Goal: Task Accomplishment & Management: Manage account settings

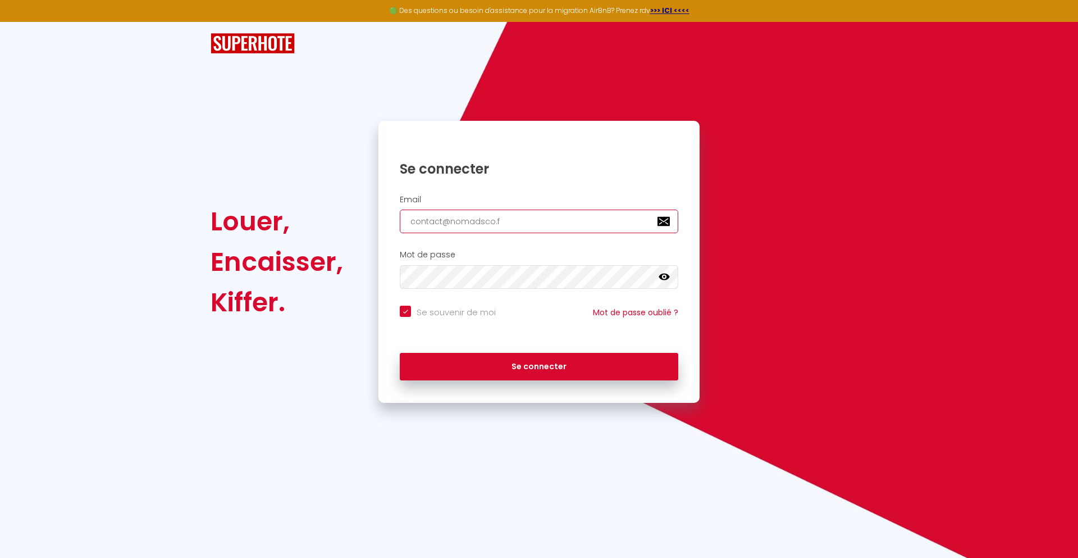
type input "[EMAIL_ADDRESS][DOMAIN_NAME]"
checkbox input "true"
type input "[EMAIL_ADDRESS][DOMAIN_NAME]"
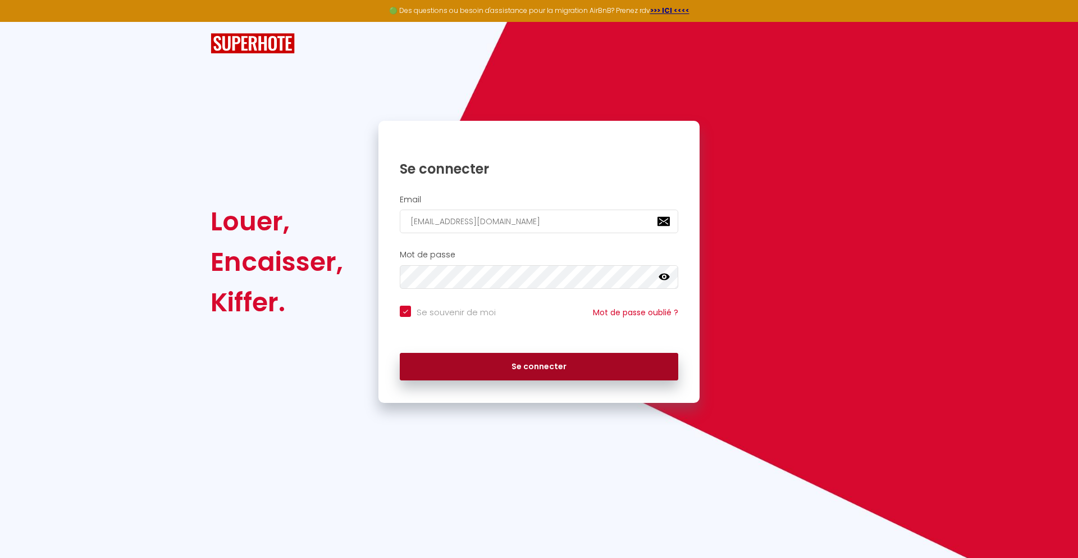
click at [539, 366] on button "Se connecter" at bounding box center [539, 367] width 279 height 28
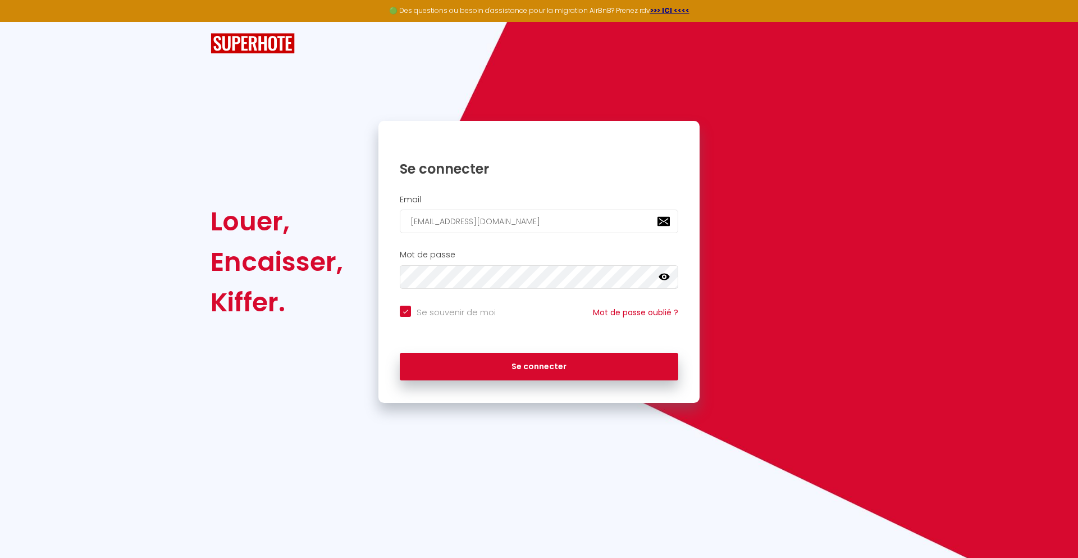
checkbox input "true"
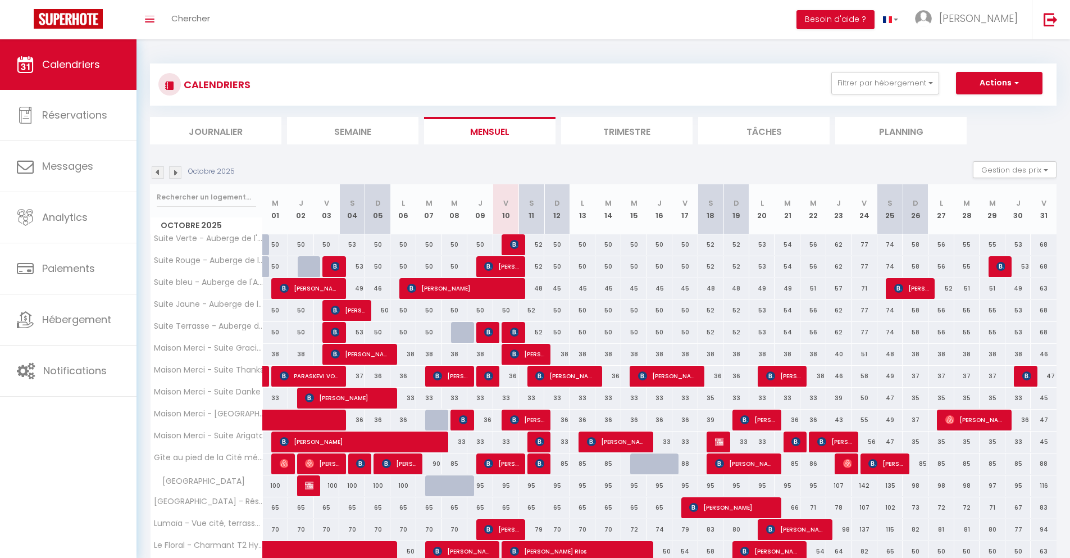
click at [216, 130] on li "Journalier" at bounding box center [215, 131] width 131 height 28
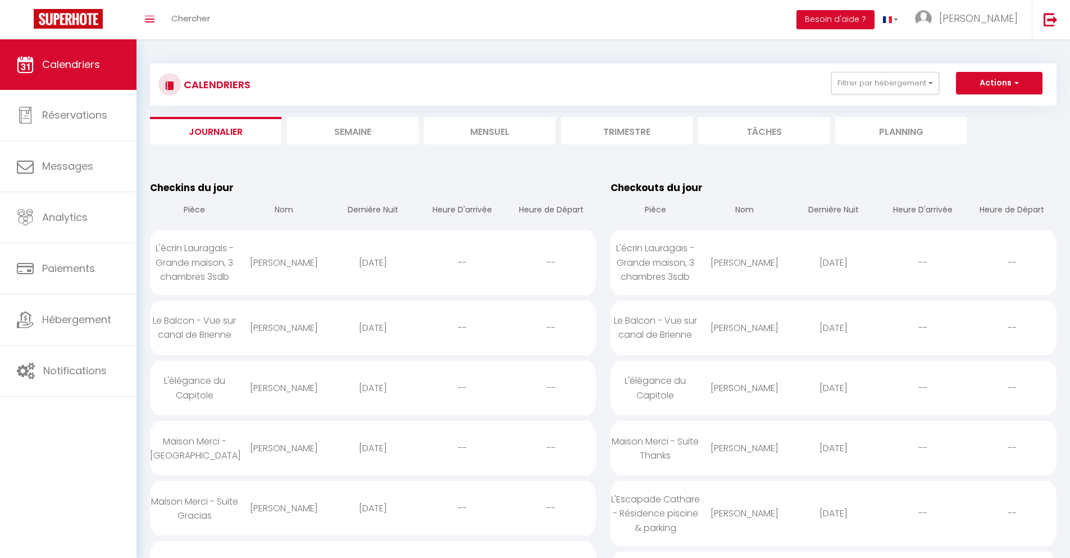
click at [834, 262] on div "[DATE]" at bounding box center [833, 262] width 89 height 37
select select "0"
select select "1"
select select
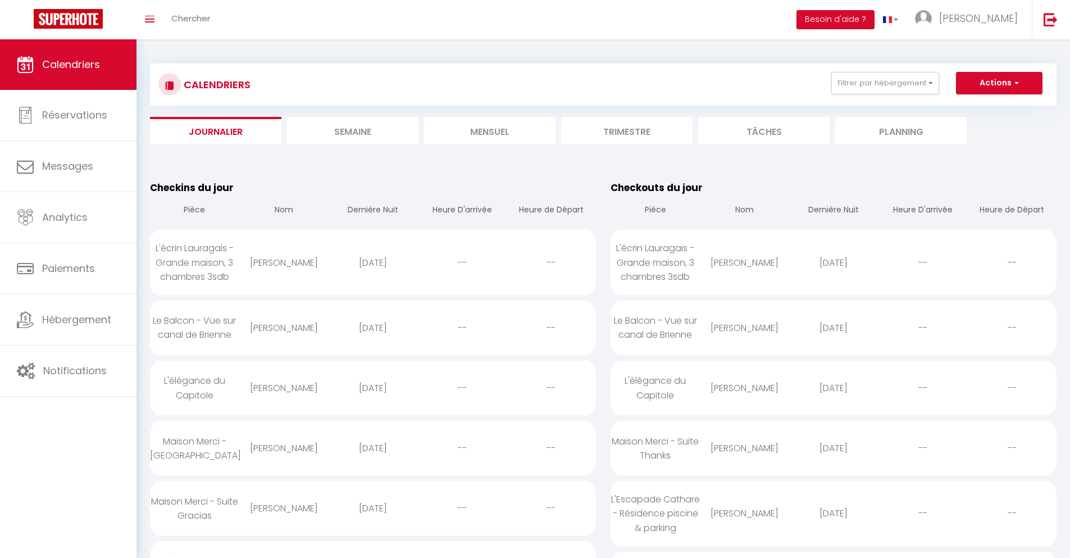
select select
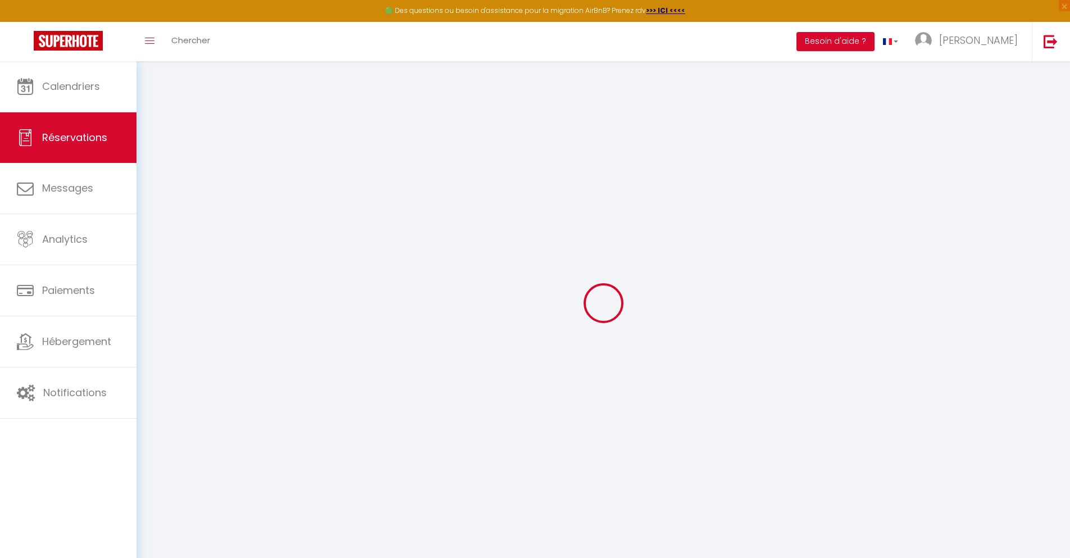
select select
checkbox input "false"
select select
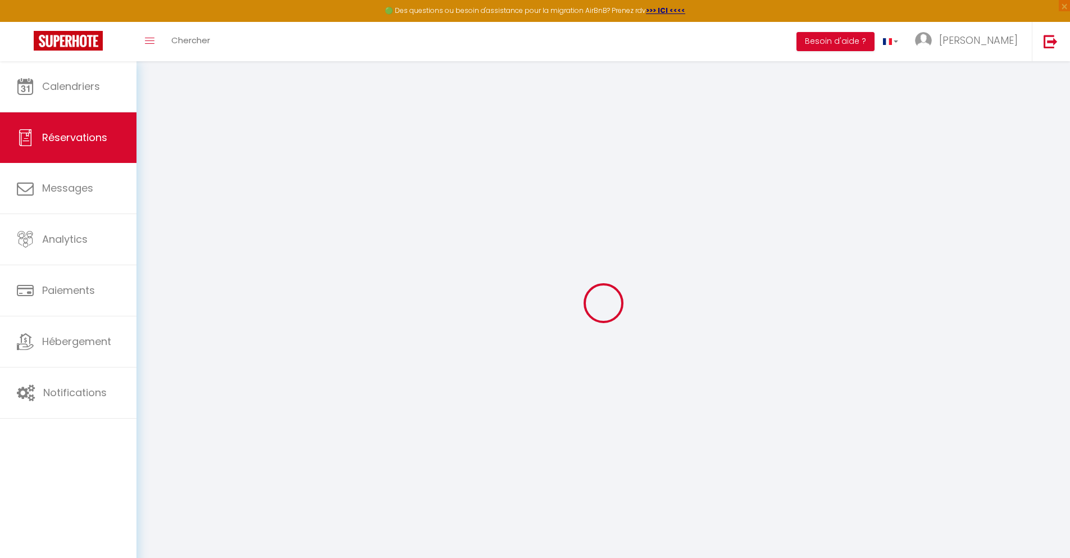
checkbox input "false"
type textarea "** THIS RESERVATION HAS BEEN PRE-PAID ** BOOKING NOTE : Payment charge is EUR 3…"
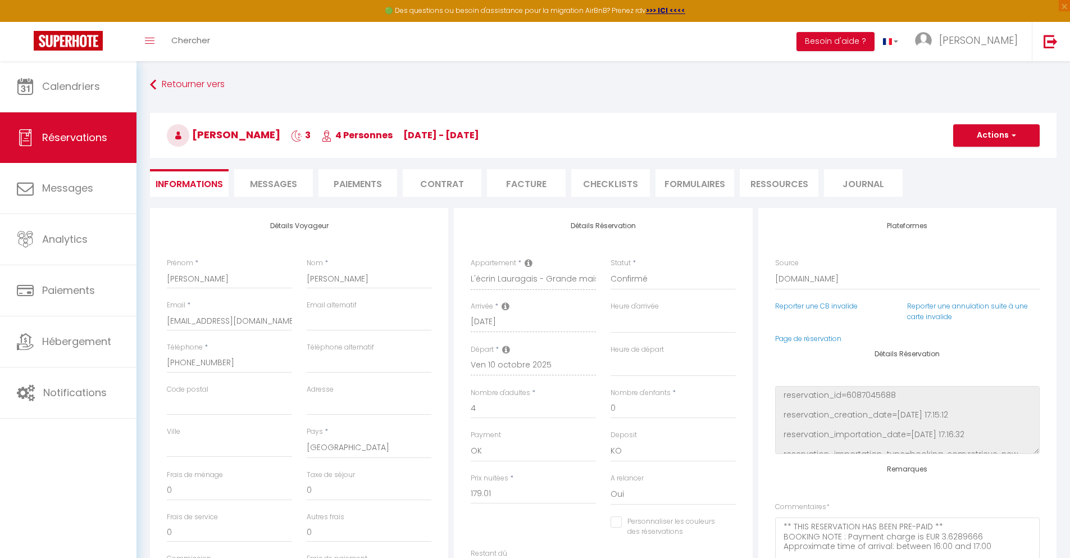
type input "72"
type input "8.2"
select select
checkbox input "false"
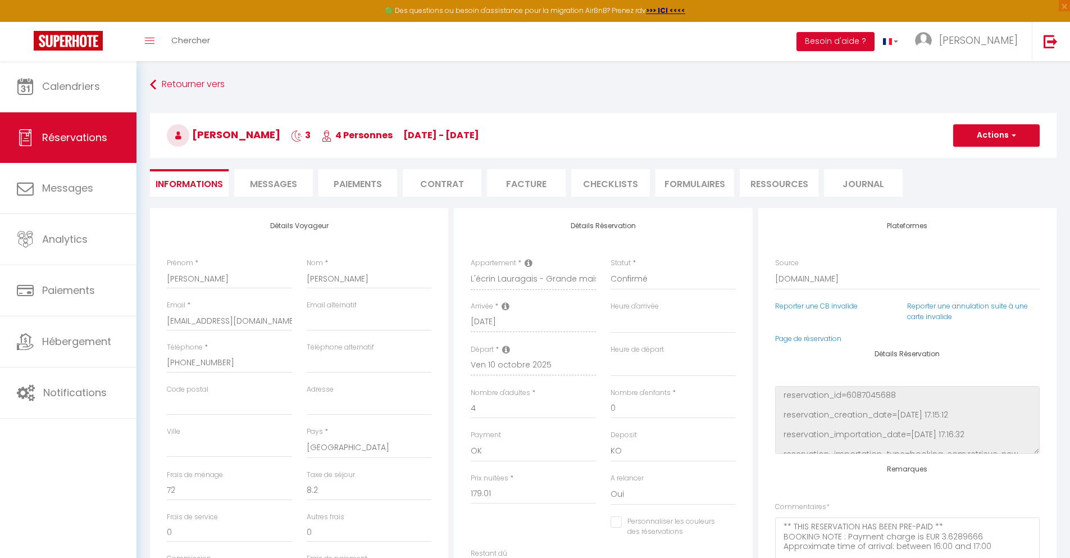
select select
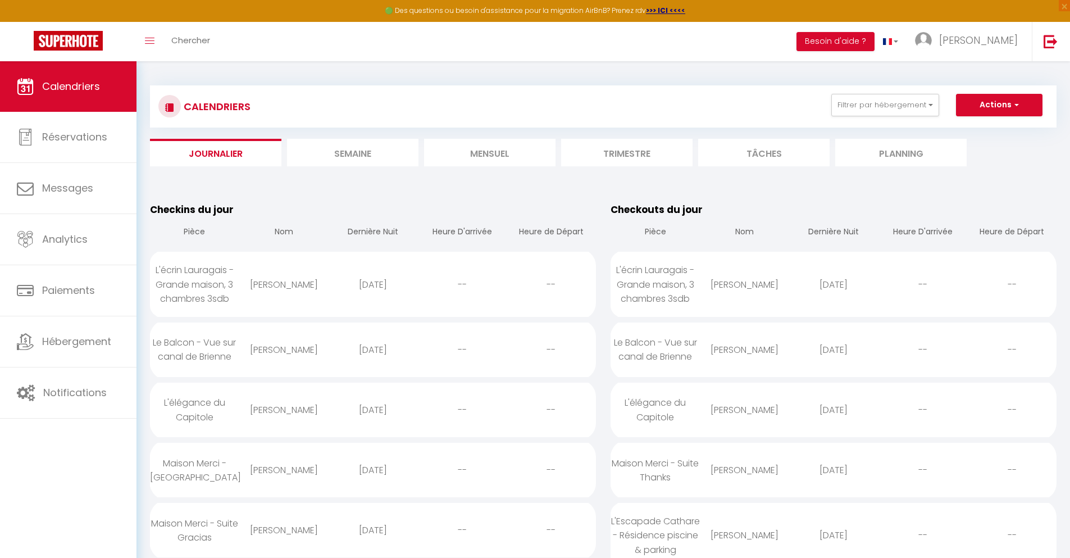
click at [834, 349] on div "[DATE]" at bounding box center [833, 349] width 89 height 37
select select "0"
select select "1"
select select
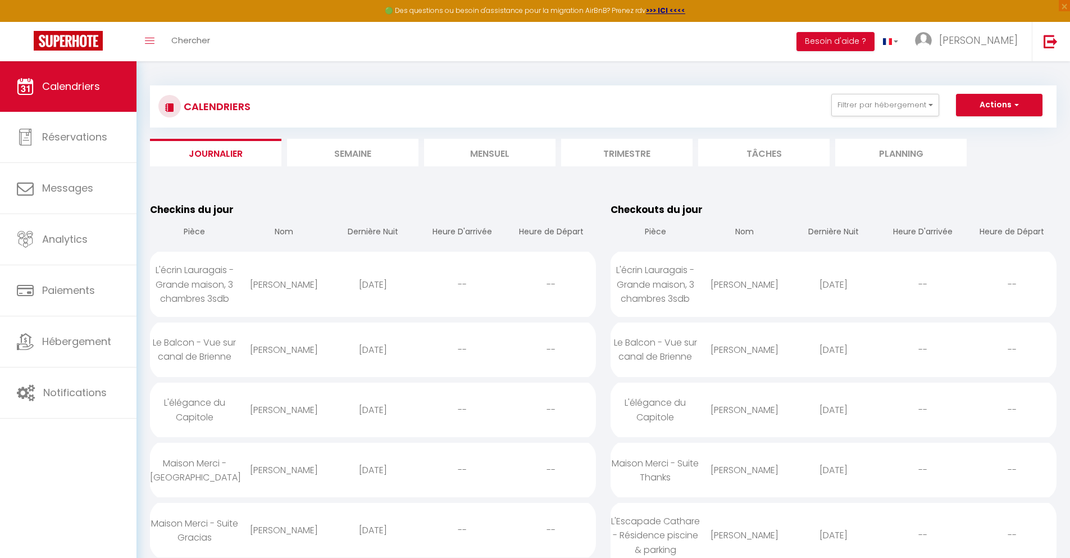
select select
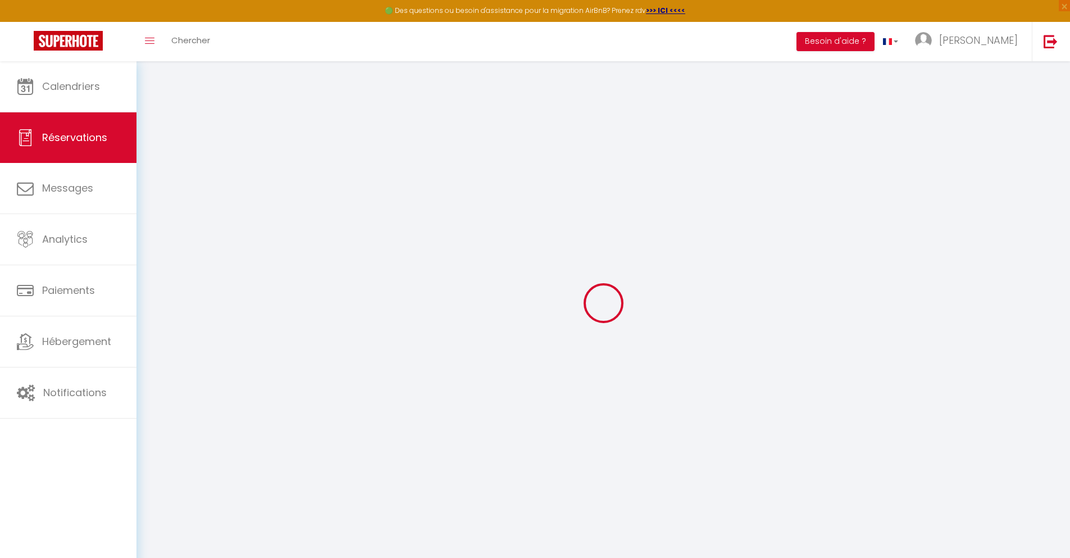
select select
checkbox input "false"
select select
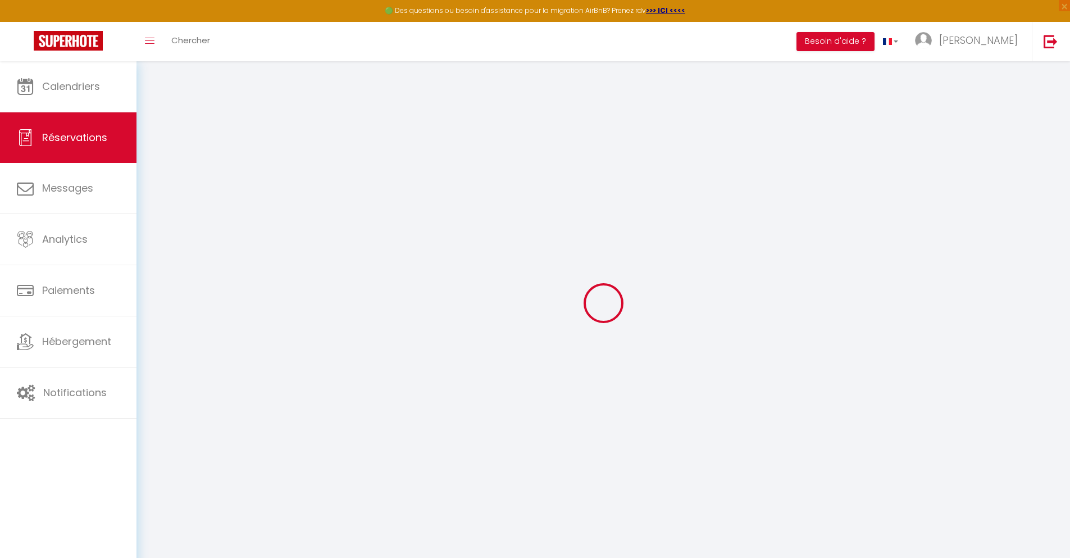
checkbox input "false"
type textarea "** THIS RESERVATION HAS BEEN PRE-PAID ** BOOKING NOTE : Payment charge is EUR 4…"
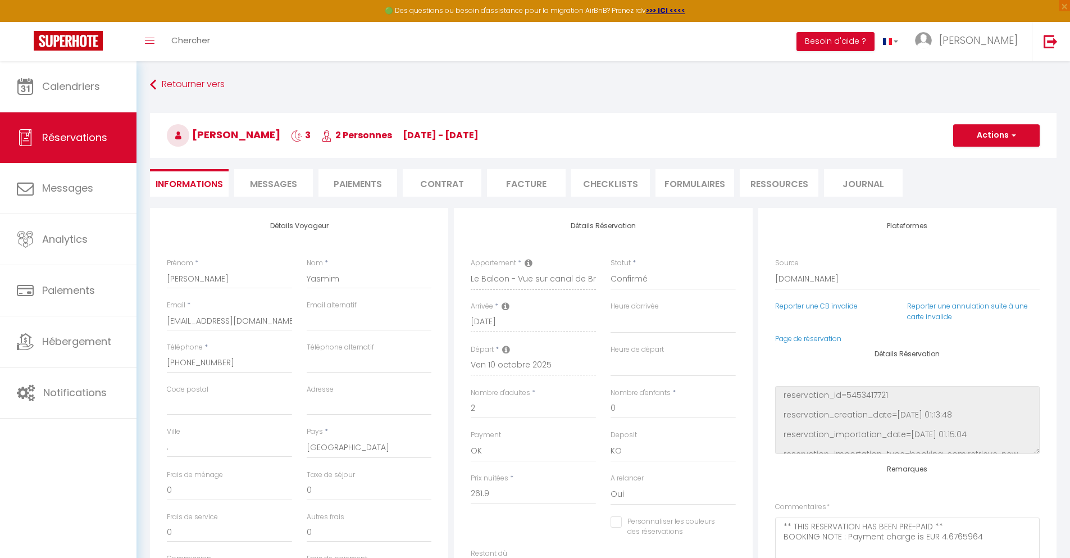
type input "55"
type input "17.14"
select select
checkbox input "false"
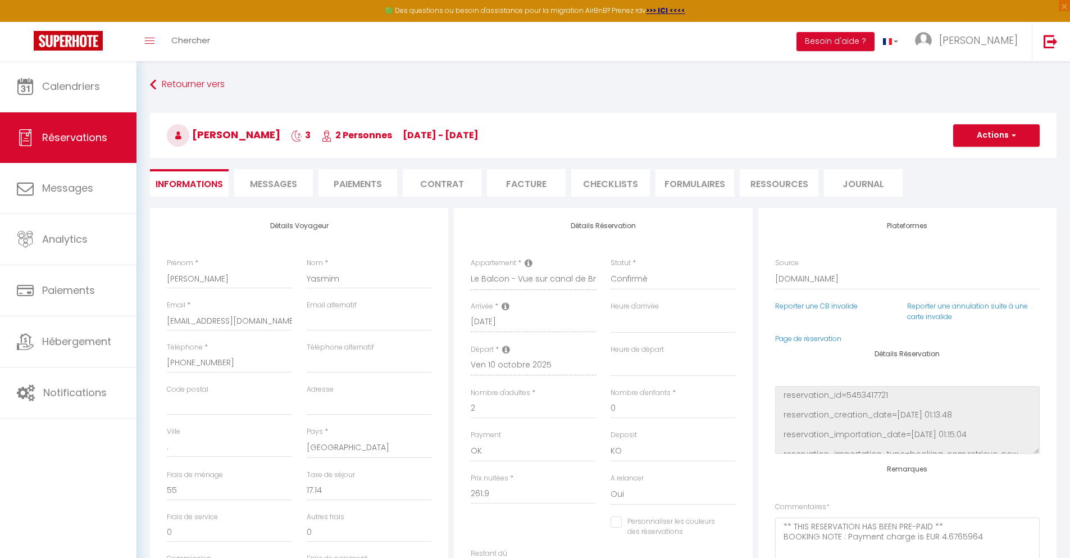
select select
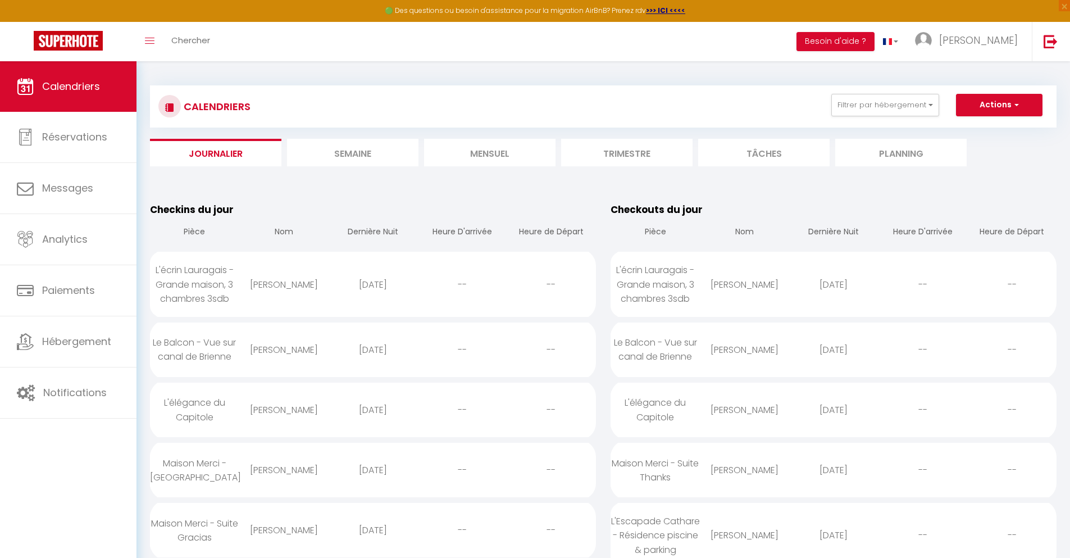
click at [834, 409] on div "[DATE]" at bounding box center [833, 409] width 89 height 37
select select "0"
select select "1"
select select
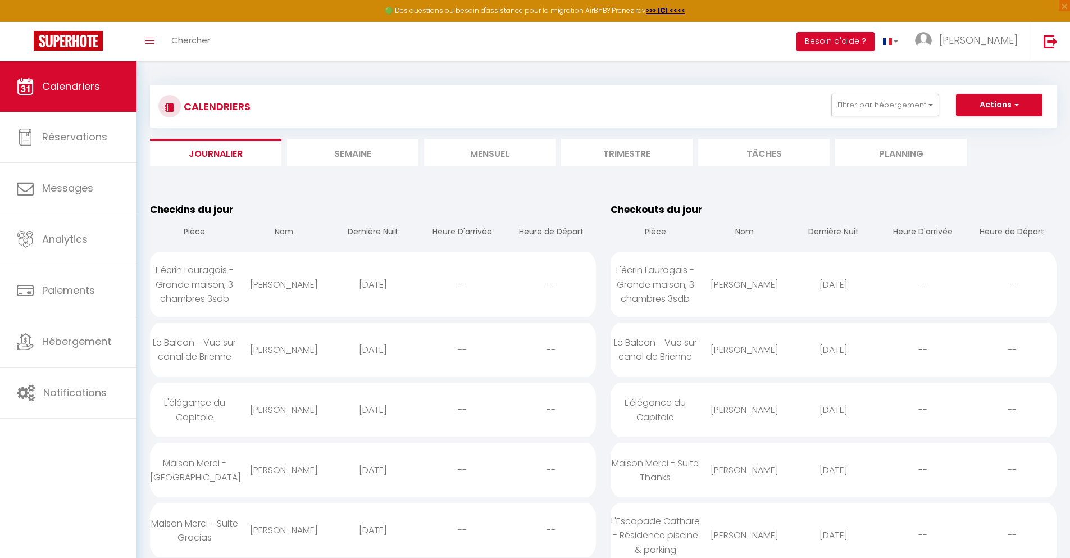
select select
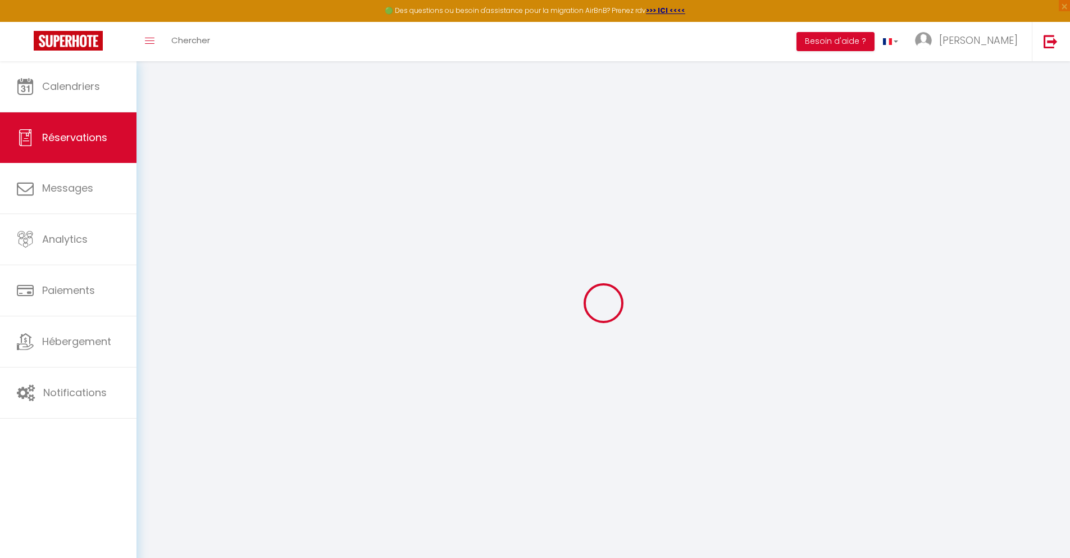
select select
checkbox input "false"
select select
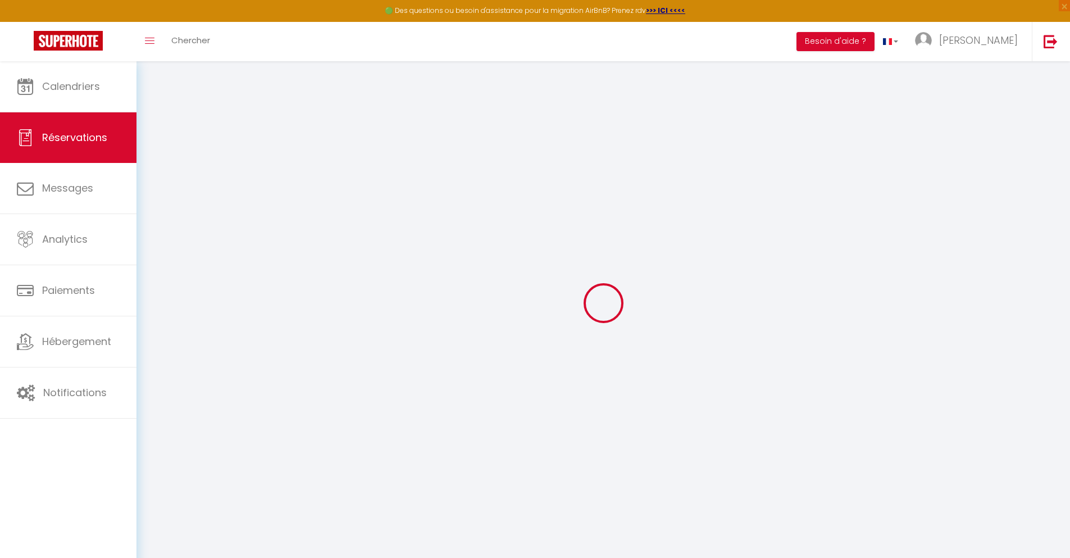
checkbox input "false"
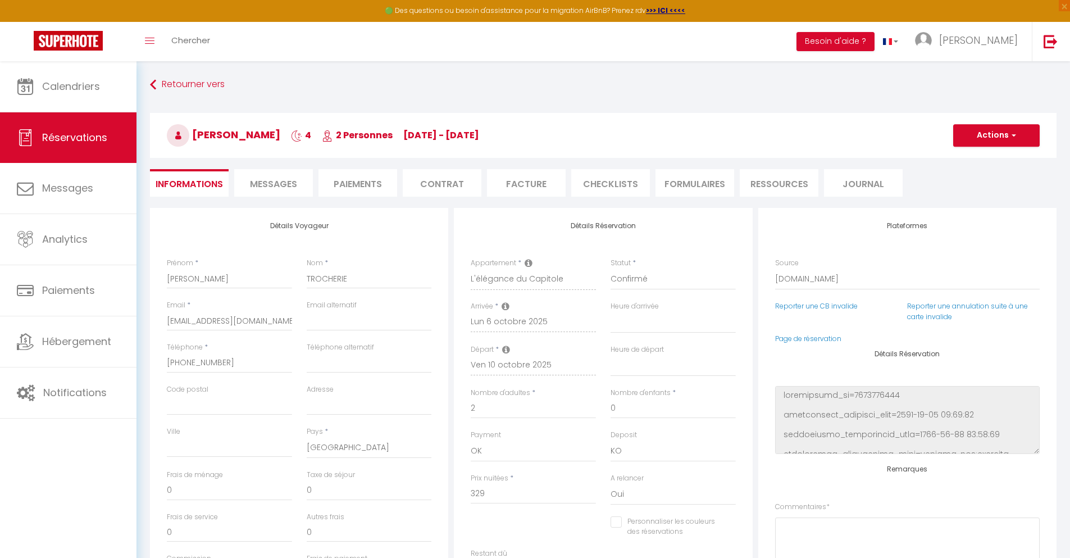
type input "40"
type input "21.53"
select select
checkbox input "false"
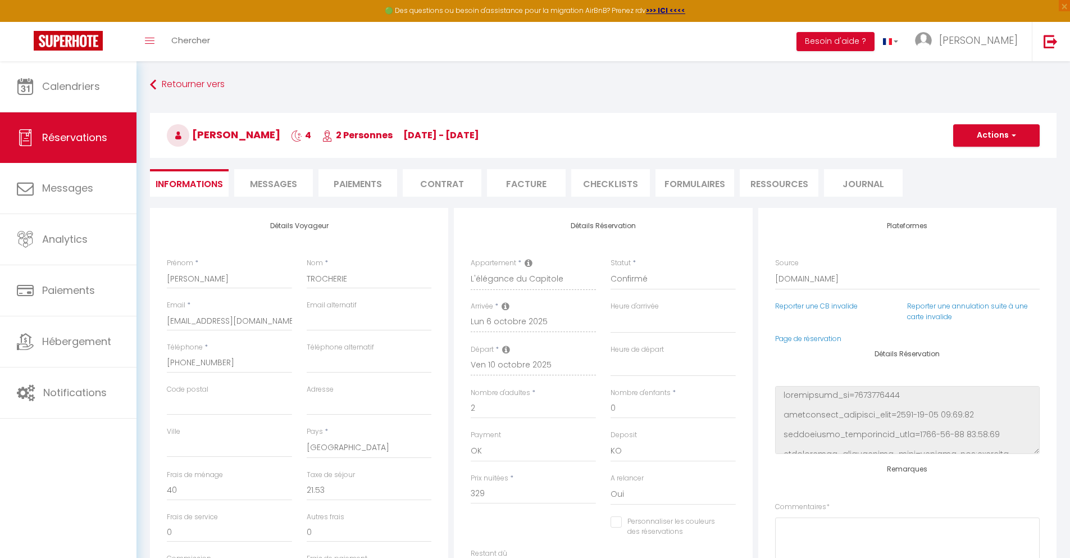
select select
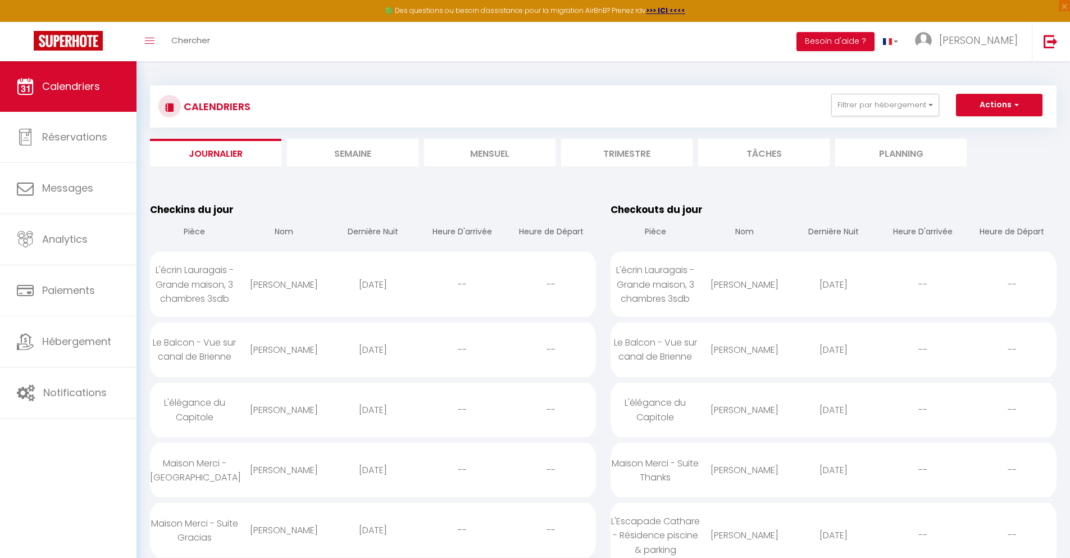
click at [834, 470] on div "[DATE]" at bounding box center [833, 470] width 89 height 37
select select "0"
select select "1"
select select
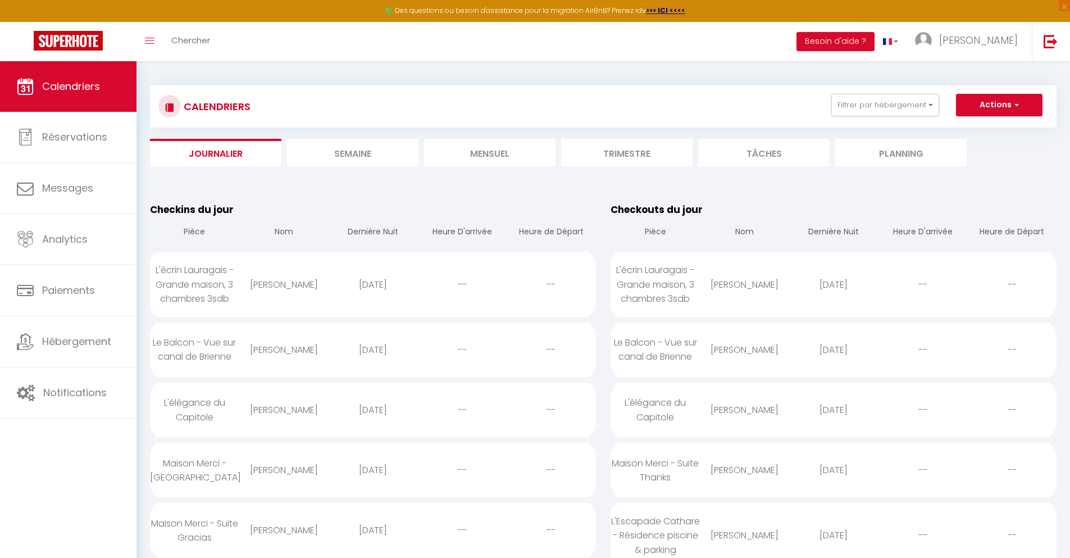
select select
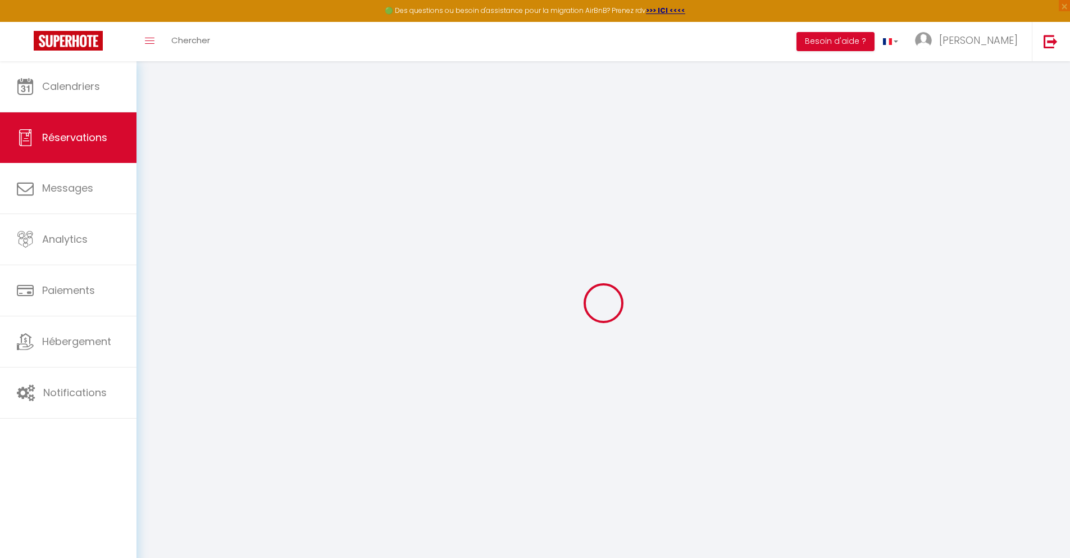
select select
checkbox input "false"
select select
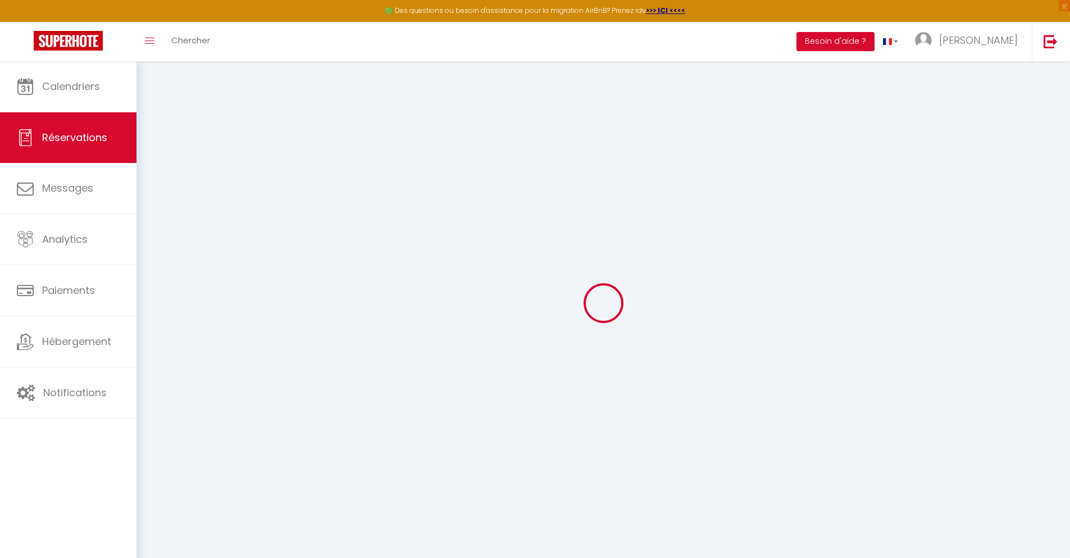
checkbox input "false"
type textarea "** THIS RESERVATION HAS BEEN PRE-PAID ** BOOKING NOTE : Payment charge is EUR 0…"
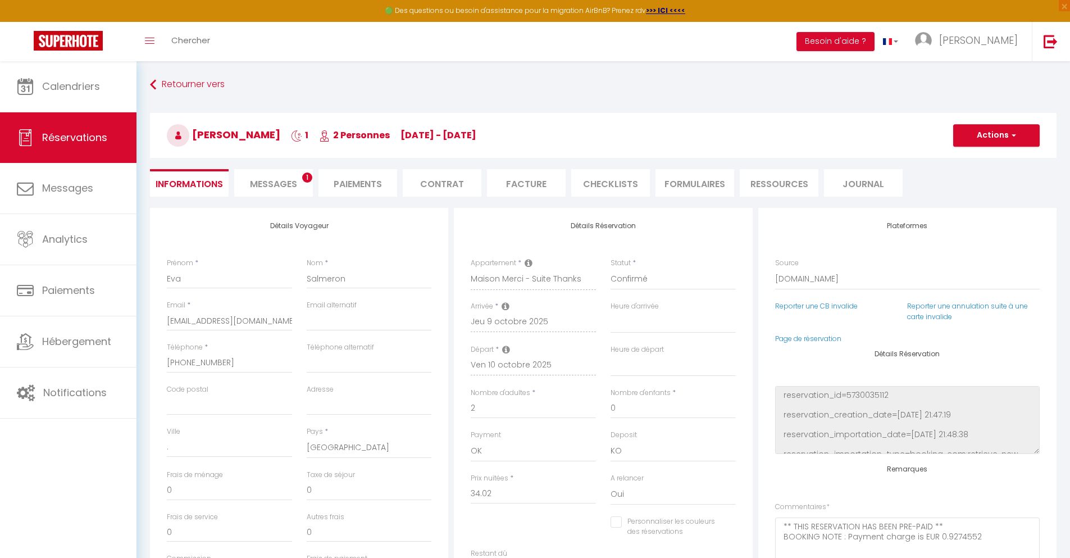
type input "30"
type input "2.23"
select select
checkbox input "false"
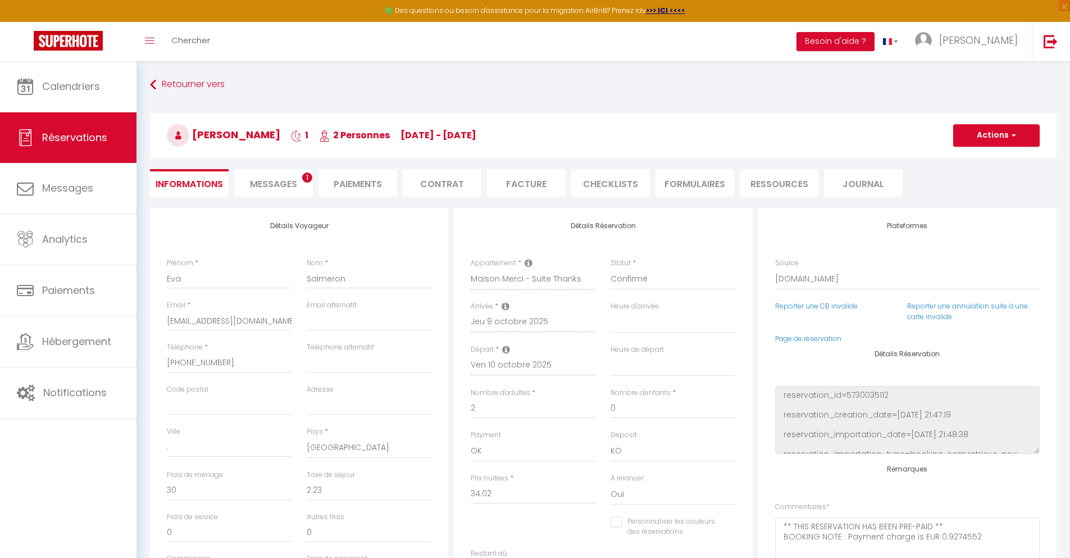
select select
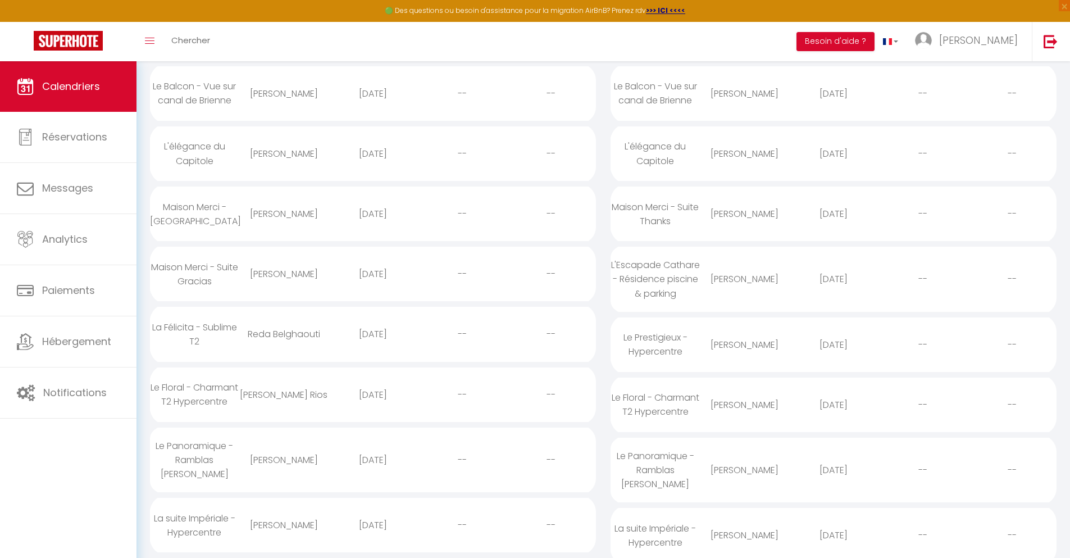
scroll to position [13, 0]
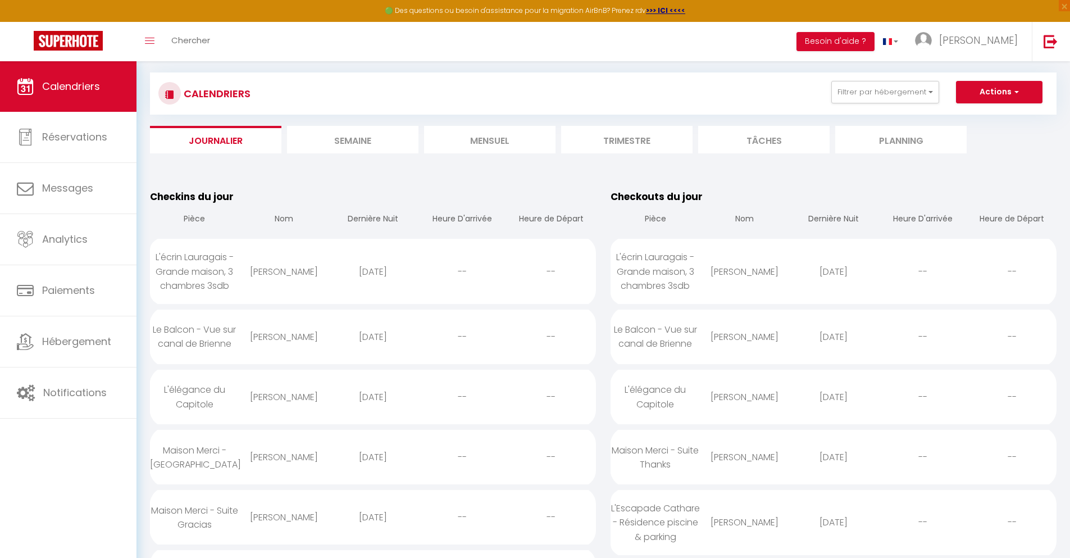
click at [834, 522] on div "[DATE]" at bounding box center [833, 522] width 89 height 37
select select "0"
select select "1"
select select
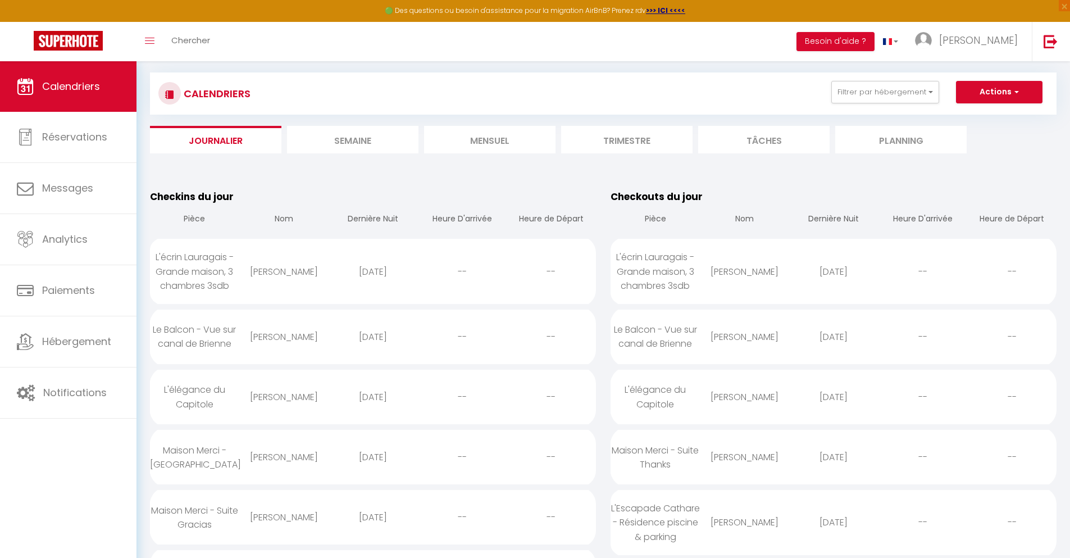
select select
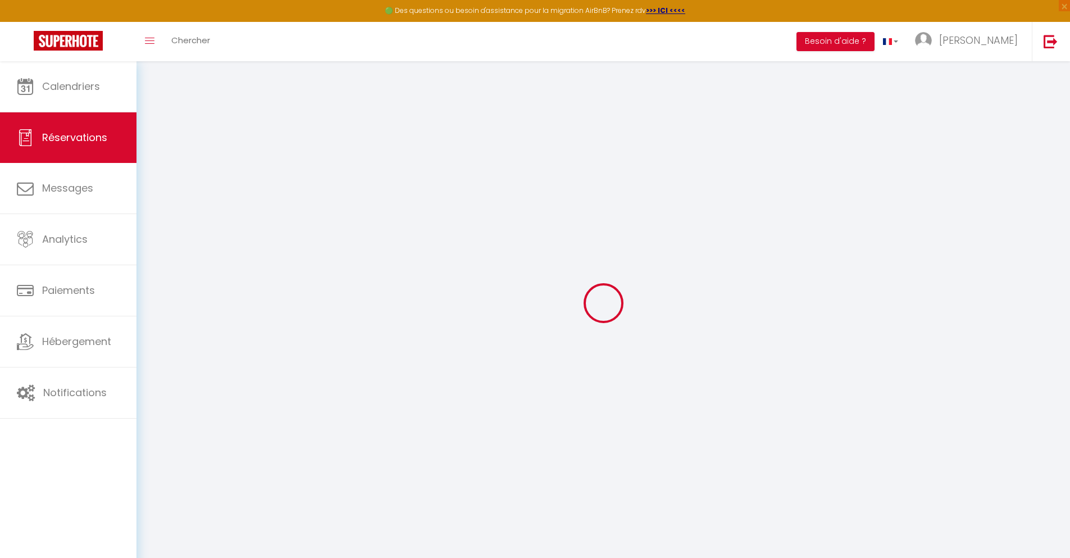
select select
checkbox input "false"
type textarea "** THIS RESERVATION HAS BEEN PRE-PAID ** BOOKING NOTE : Payment charge is EUR 3…"
type input "72"
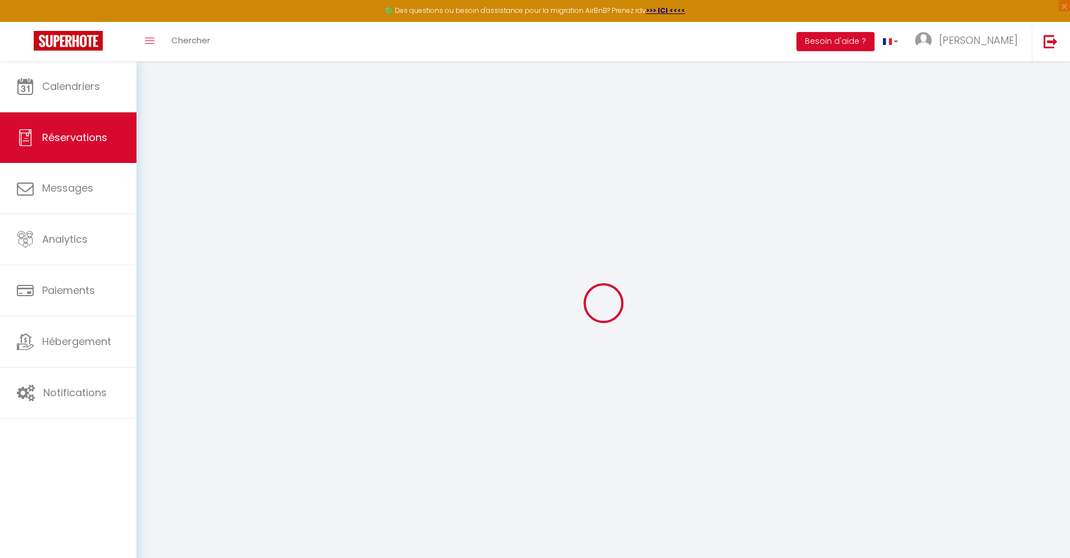
type input "17.45"
select select
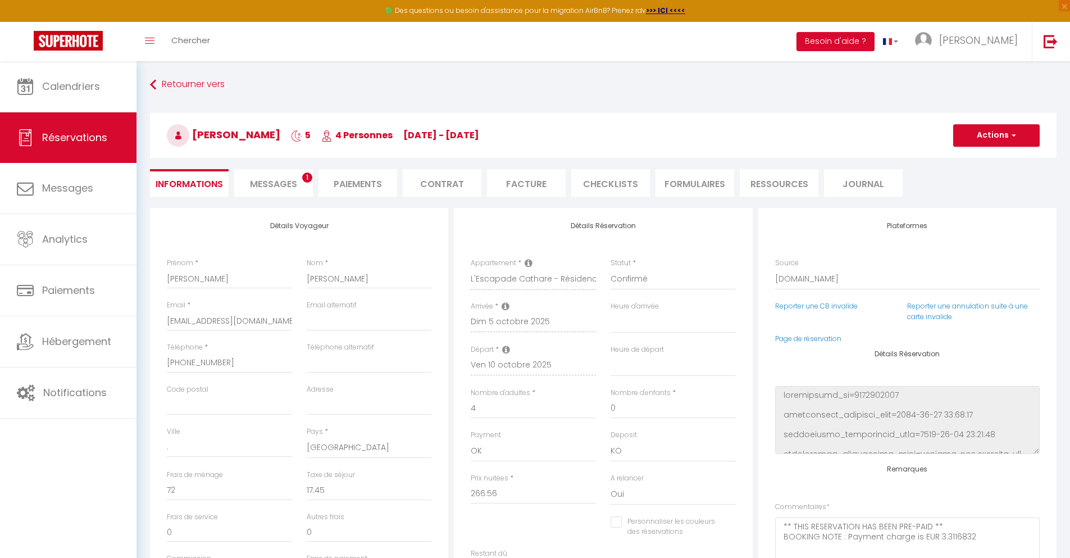
checkbox input "false"
select select
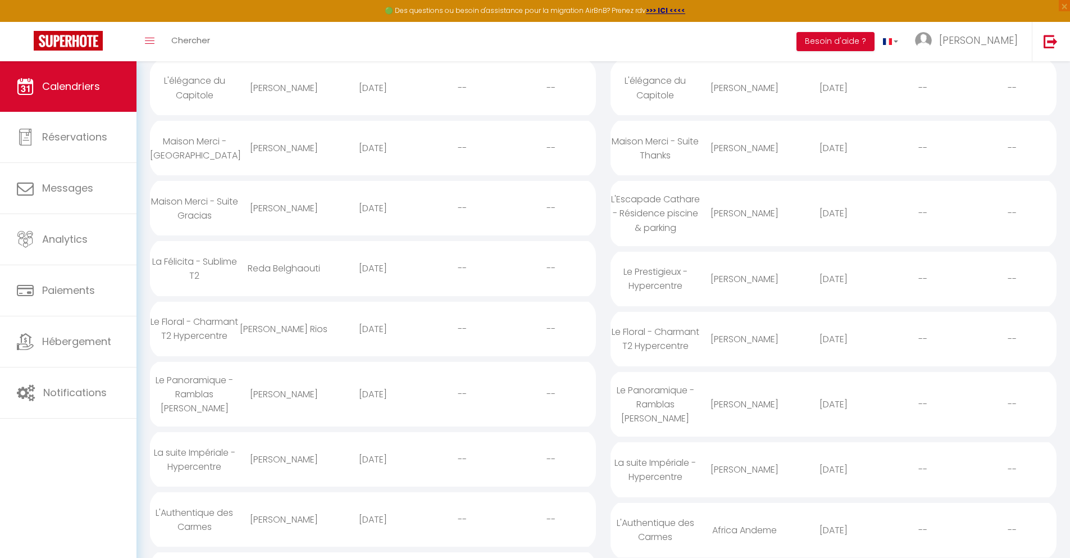
scroll to position [73, 0]
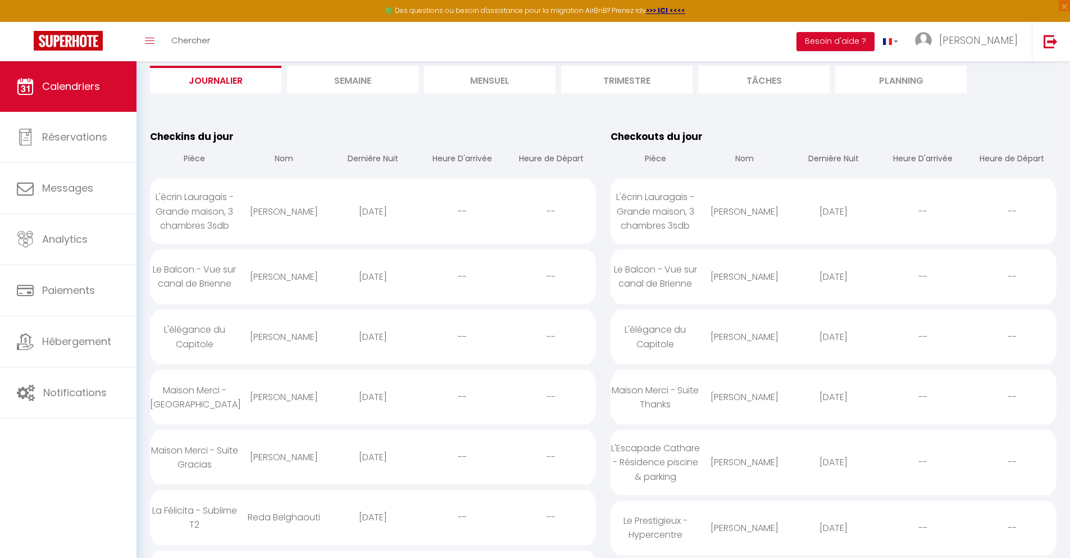
click at [834, 527] on div "[DATE]" at bounding box center [833, 527] width 89 height 37
select select "0"
select select "1"
select select
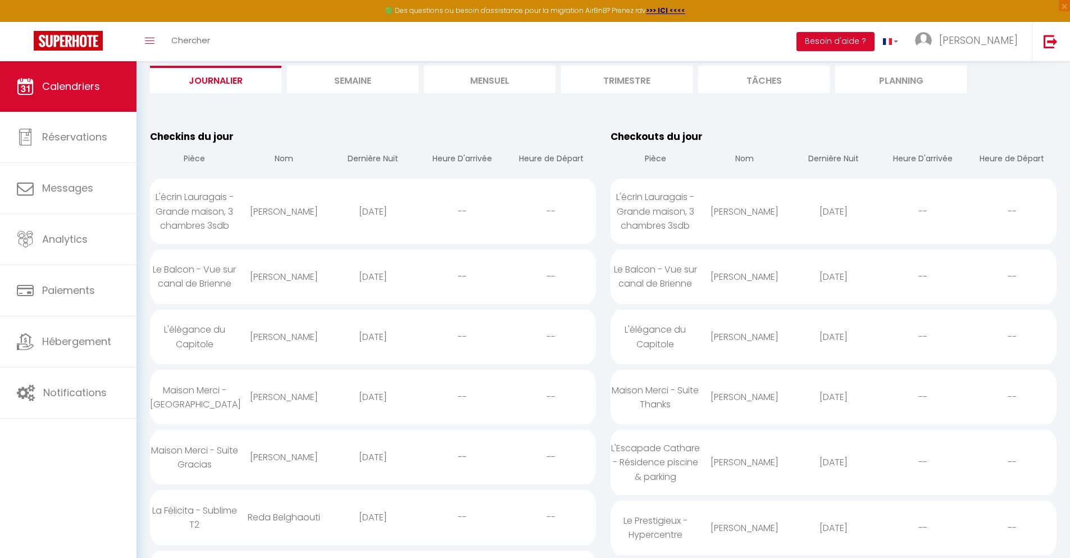
select select
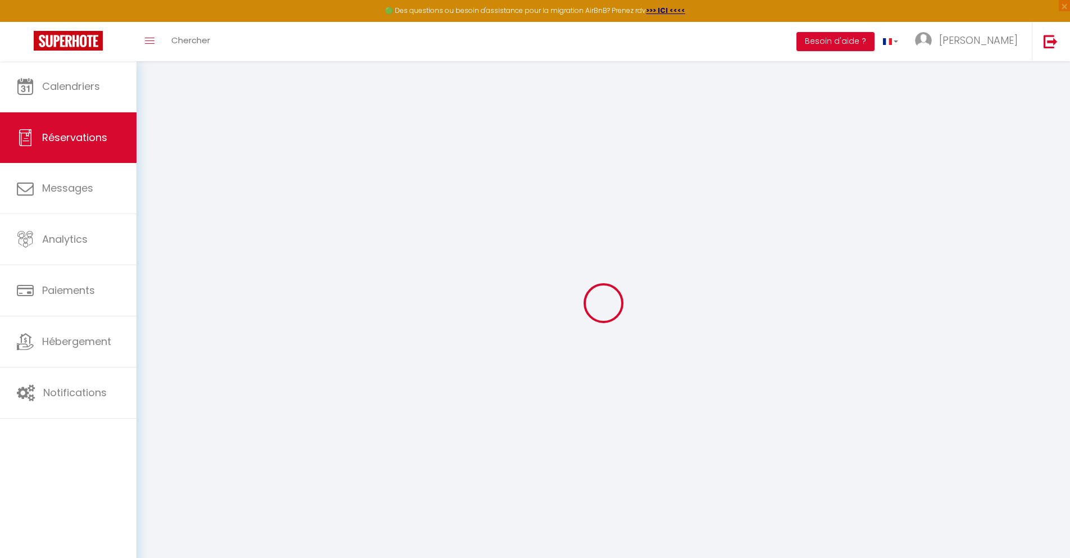
type input "[PERSON_NAME]"
type input "THIBAUT"
type input "[EMAIL_ADDRESS][DOMAIN_NAME]"
type input "[PHONE_NUMBER]"
type input "."
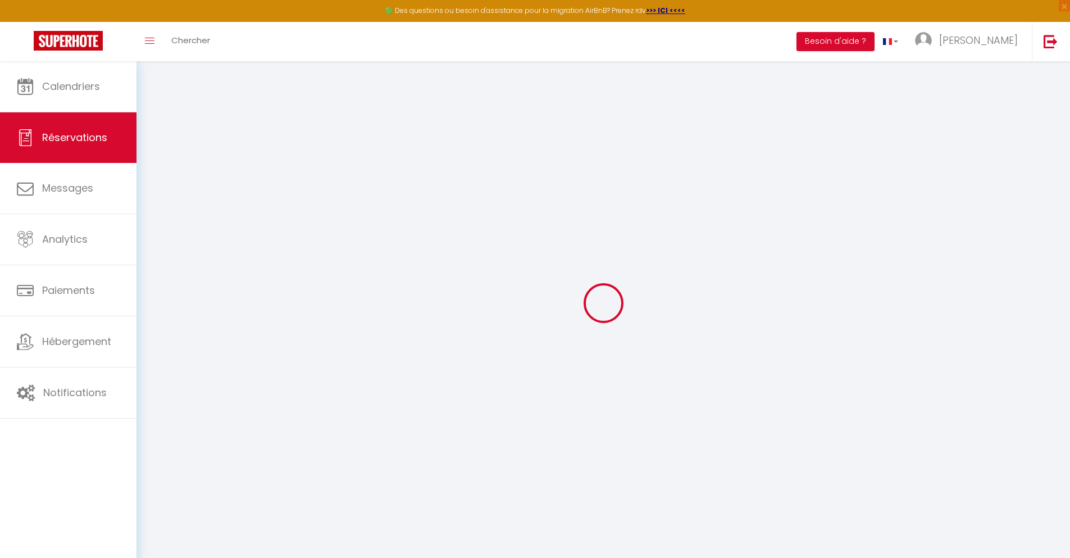
select select "FR"
type input "30.06"
type input "2.6"
select select "43252"
select select "1"
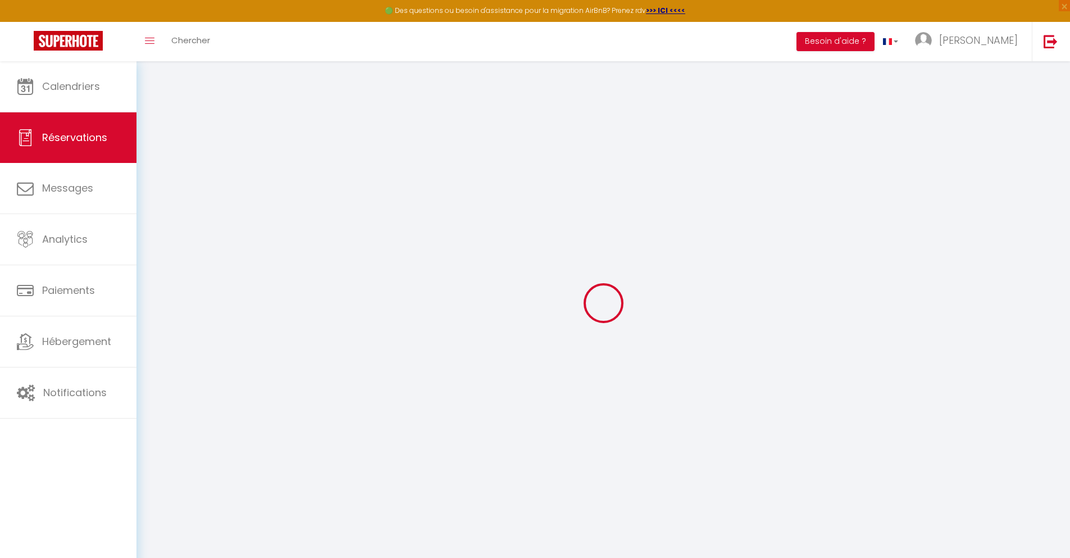
select select
type input "2"
select select "12"
select select
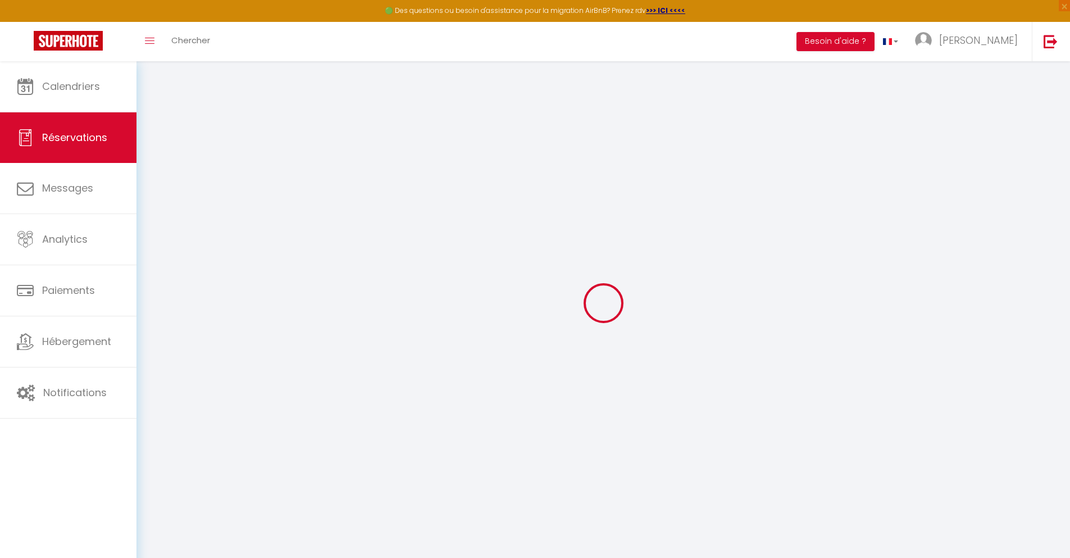
type input "136.8"
checkbox input "false"
type input "0"
select select "2"
type input "0"
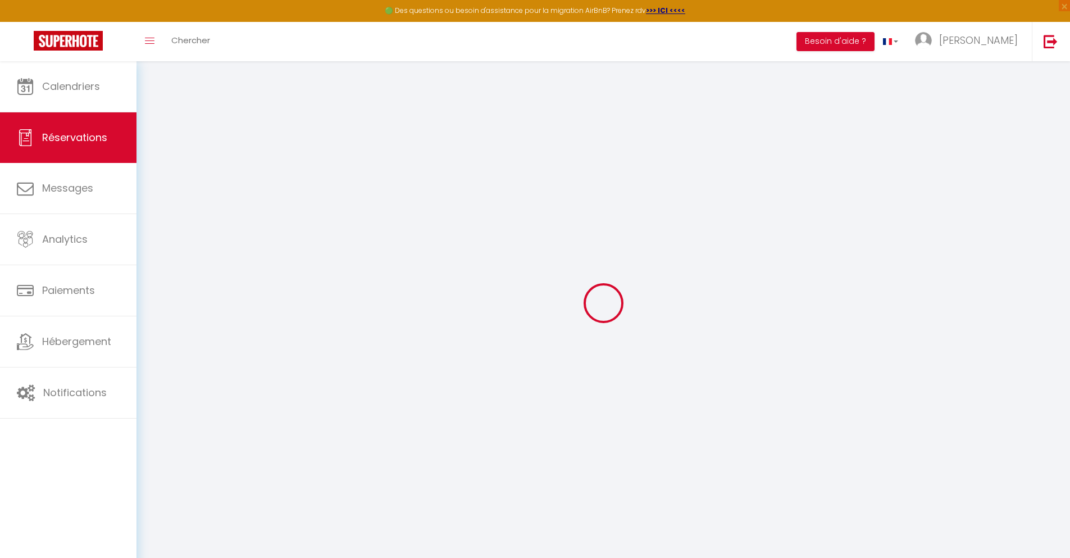
type input "0"
select select
select select "14"
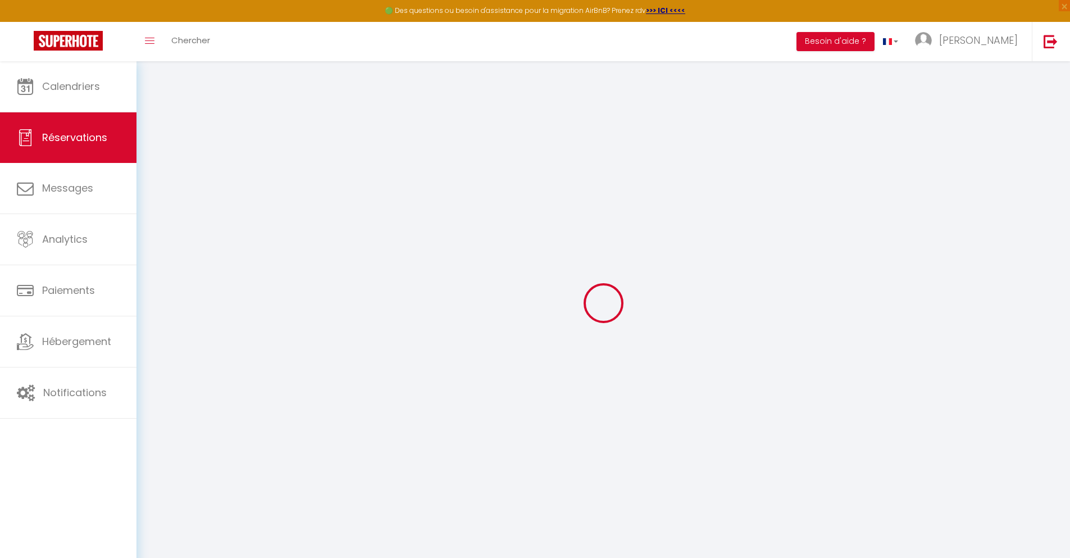
checkbox input "false"
select select
checkbox input "false"
select select
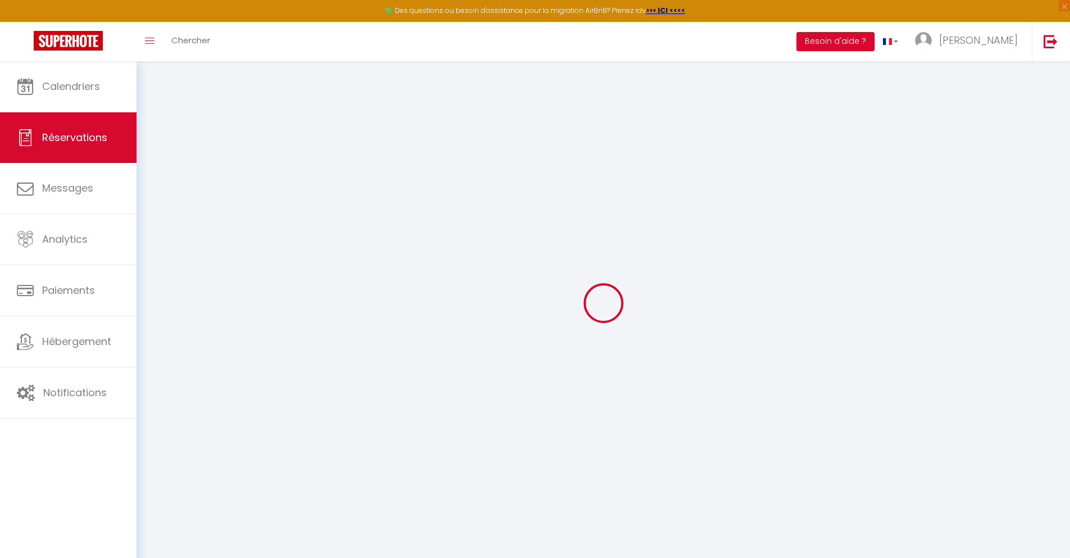
select select
checkbox input "false"
type textarea "** THIS RESERVATION HAS BEEN PRE-PAID ** BOOKING NOTE : Payment charge is EUR 2…"
type input "40"
type input "8.95"
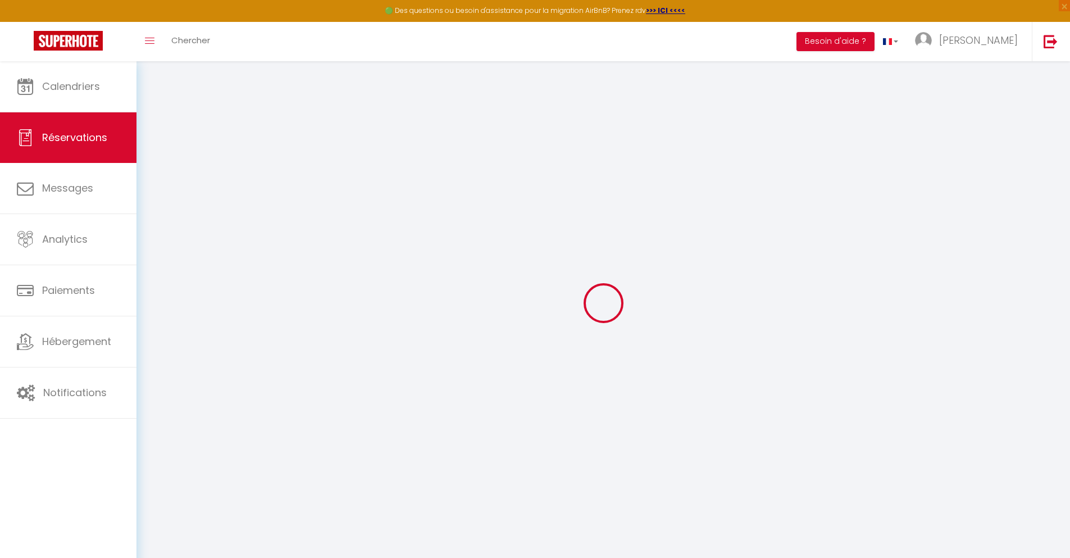
select select
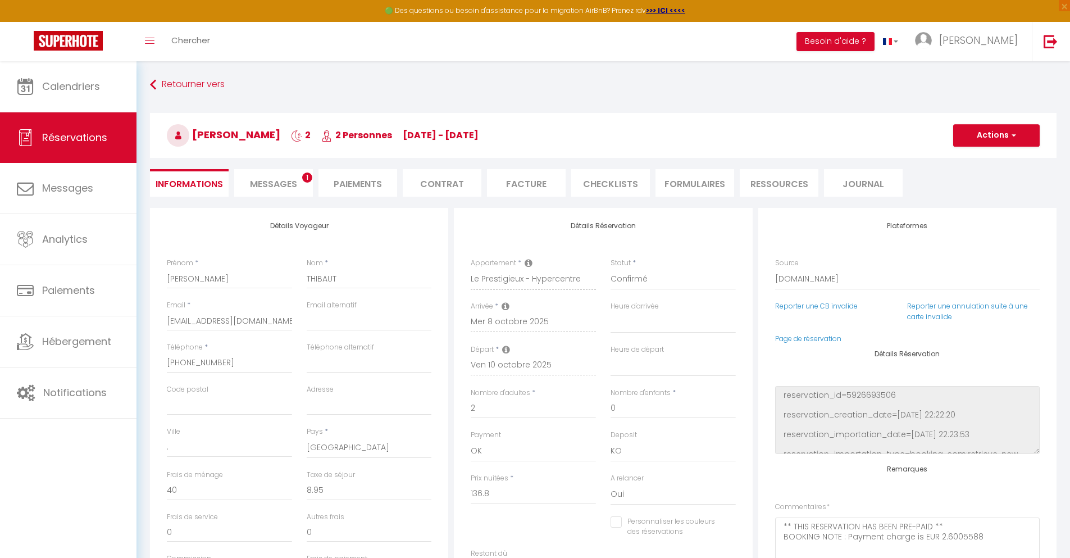
checkbox input "false"
select select
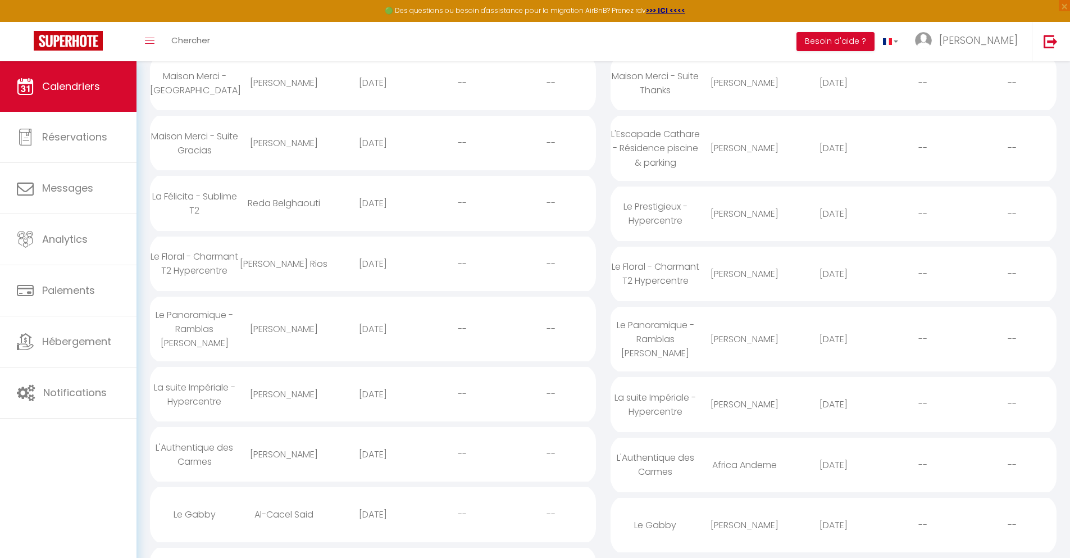
scroll to position [143, 0]
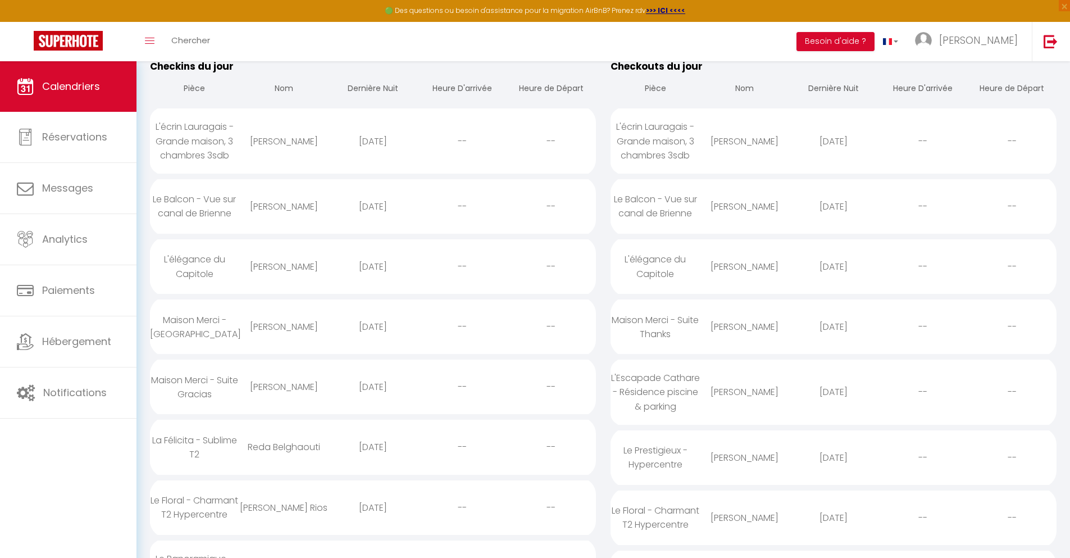
click at [834, 522] on div "[DATE]" at bounding box center [833, 517] width 89 height 37
select select "0"
select select "1"
select select
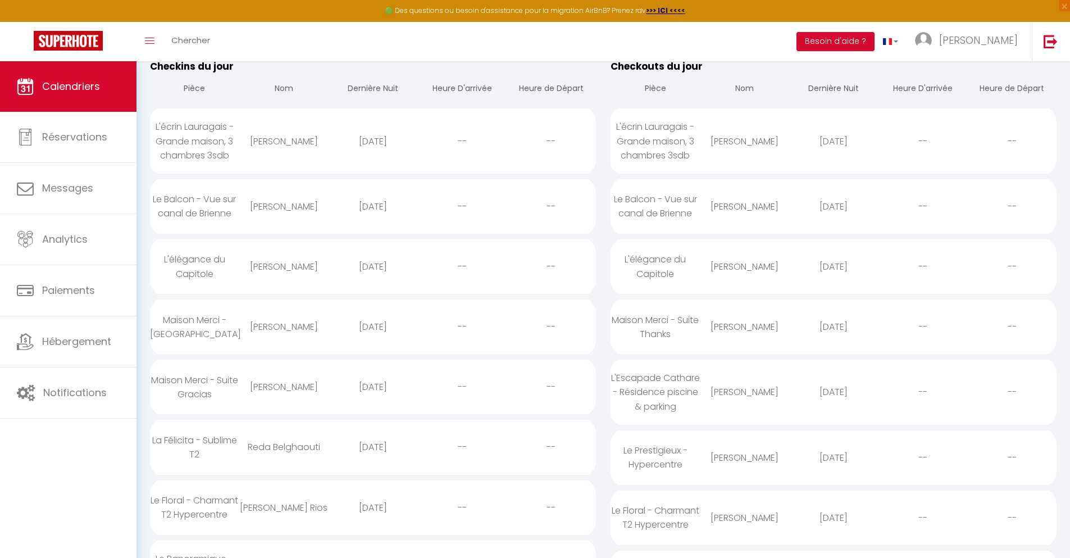
select select
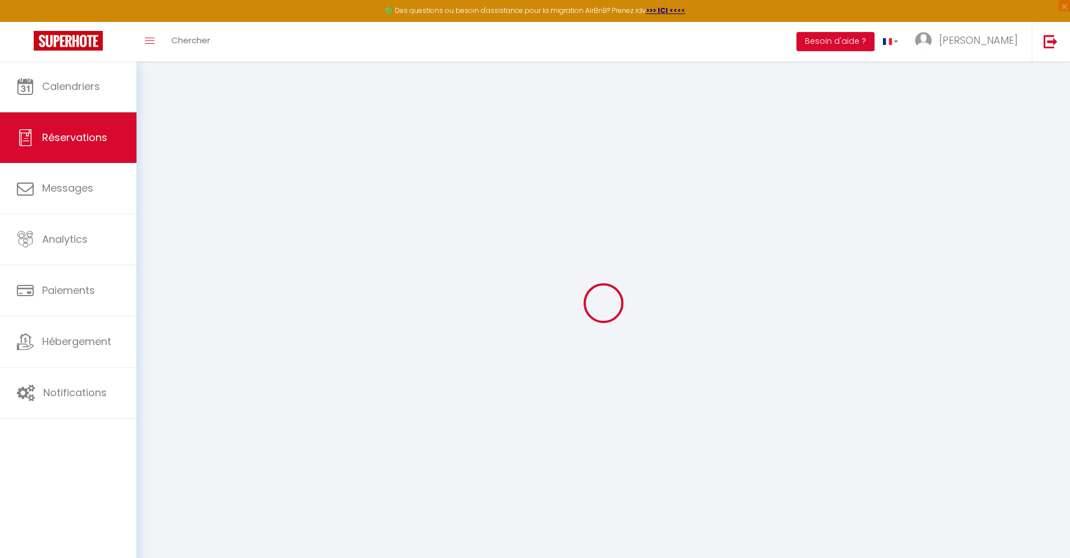
select select
checkbox input "false"
select select
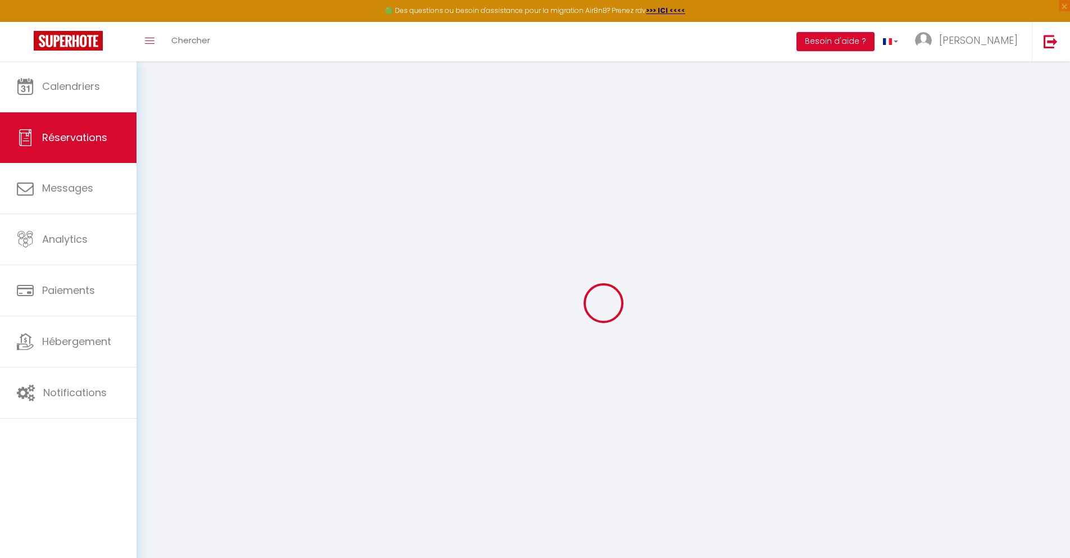
checkbox input "false"
type textarea "** THIS RESERVATION HAS BEEN PRE-PAID ** BOOKING NOTE : Payment charge is EUR 2…"
type input "35"
type input "5.86"
select select
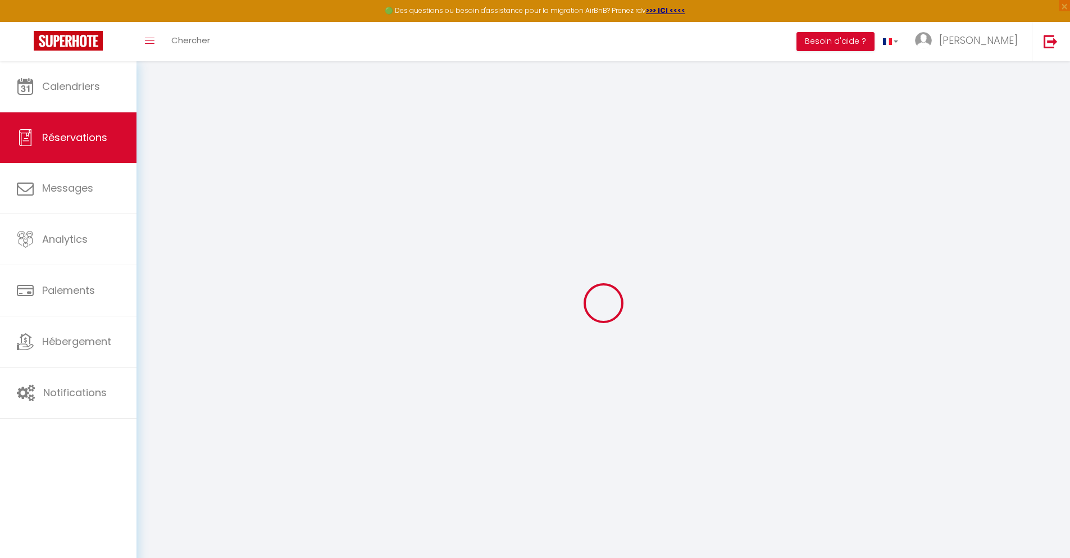
select select
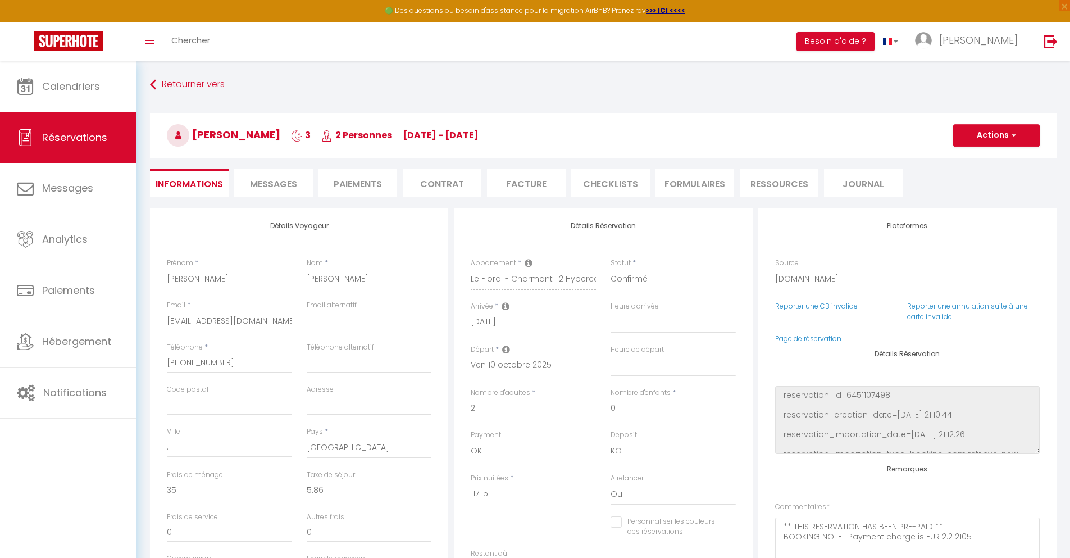
checkbox input "false"
select select
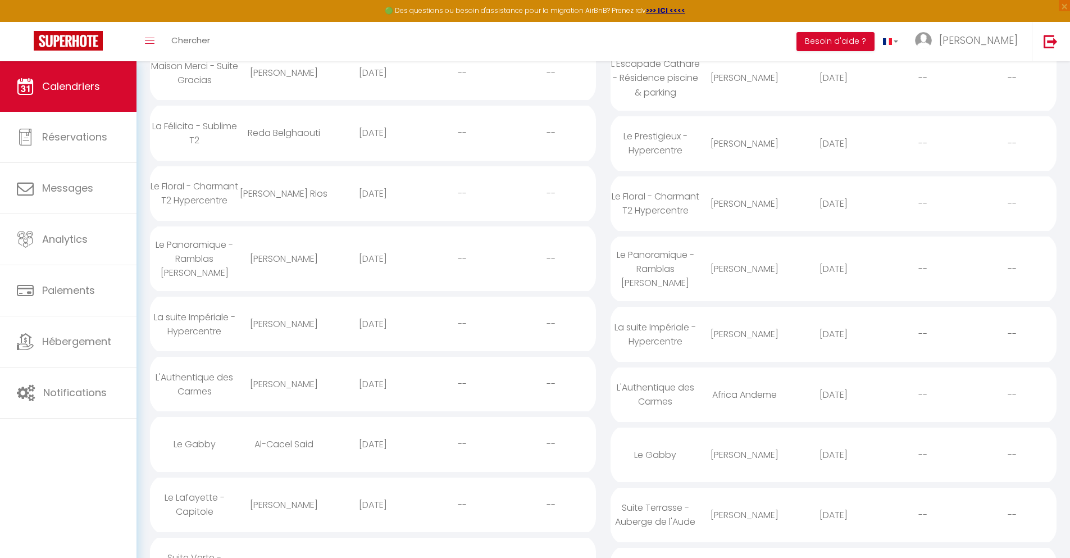
scroll to position [214, 0]
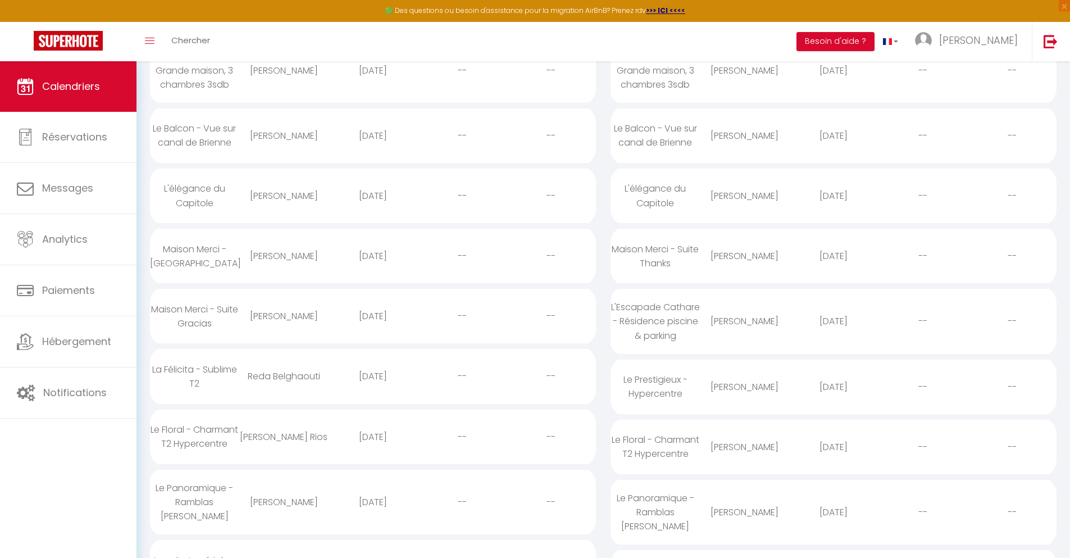
click at [834, 522] on div "[DATE]" at bounding box center [833, 512] width 89 height 37
select select "0"
select select "1"
select select
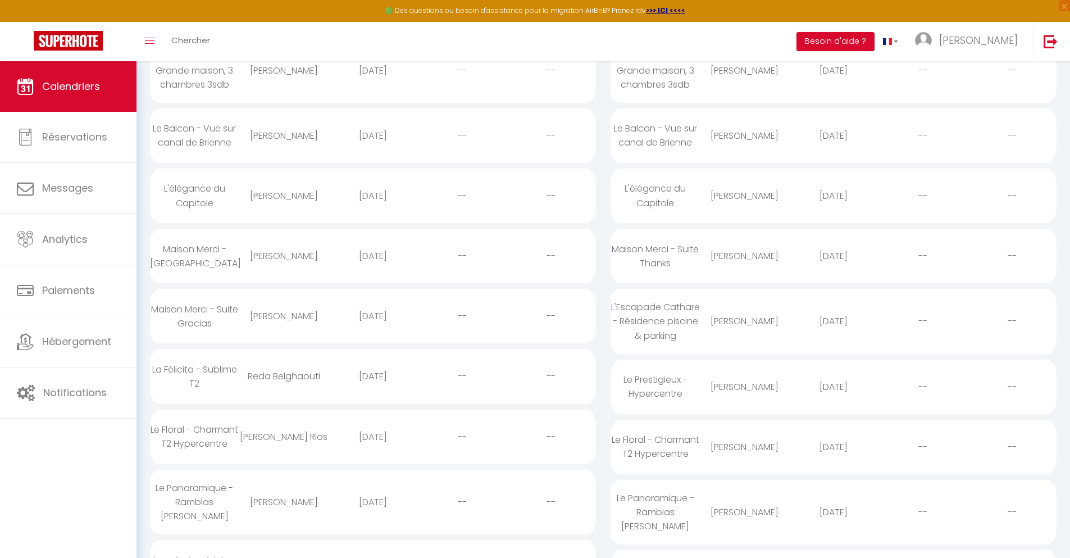
select select
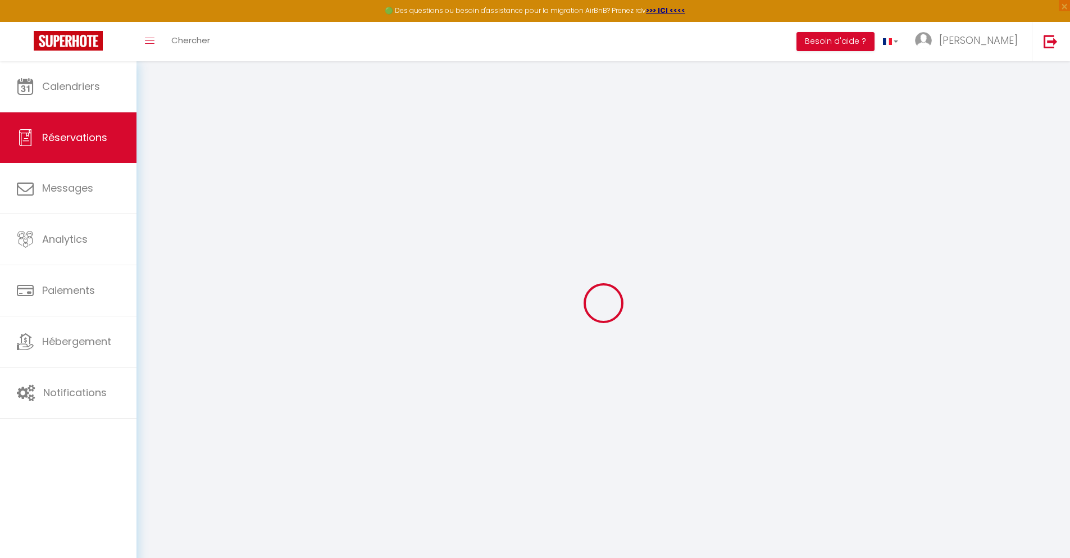
select select
checkbox input "false"
select select
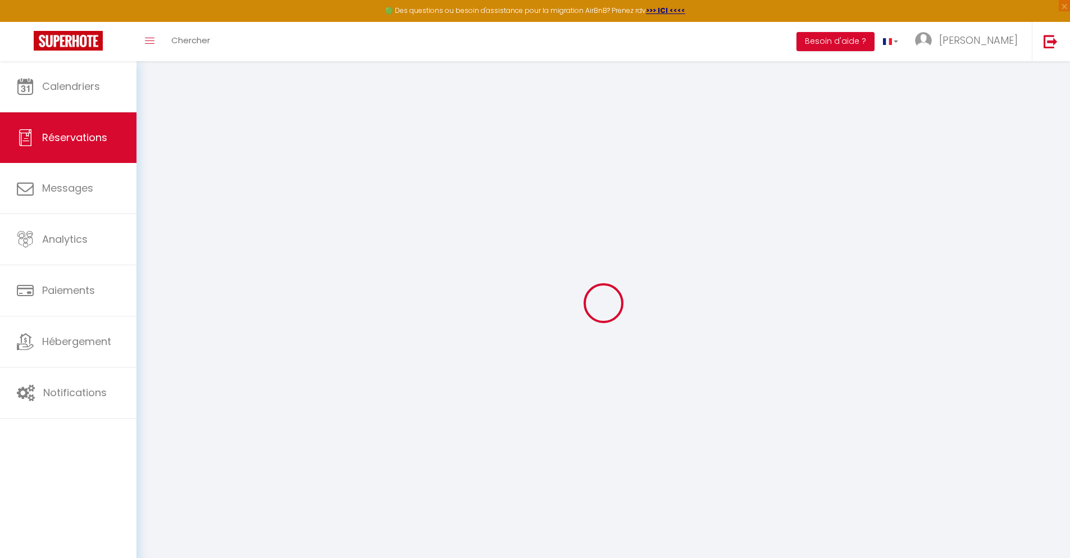
checkbox input "false"
type textarea "** THIS RESERVATION HAS BEEN PRE-PAID ** BOOKING NOTE : Payment charge is EUR 2…"
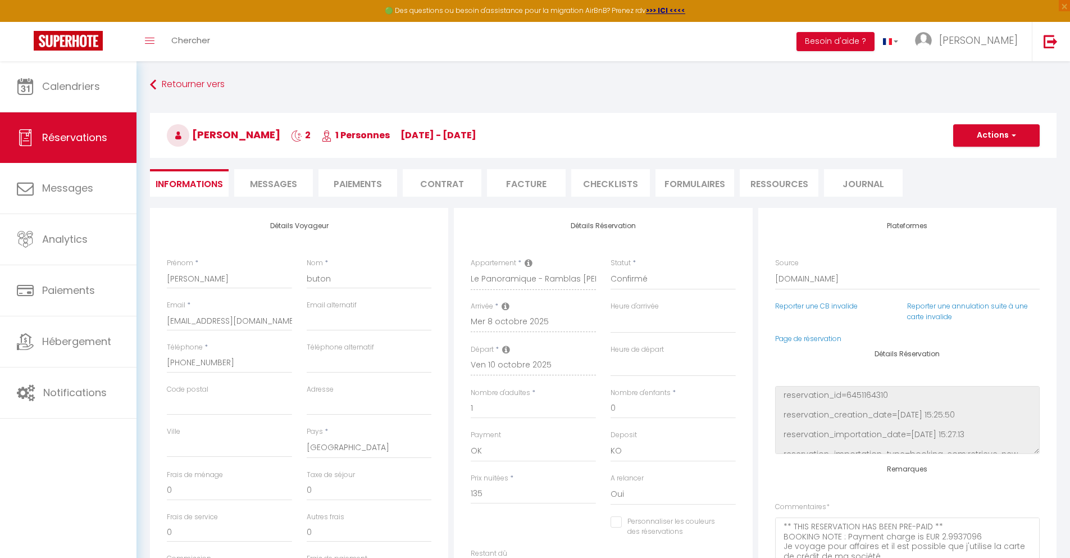
type input "70"
type input "8.84"
select select
checkbox input "false"
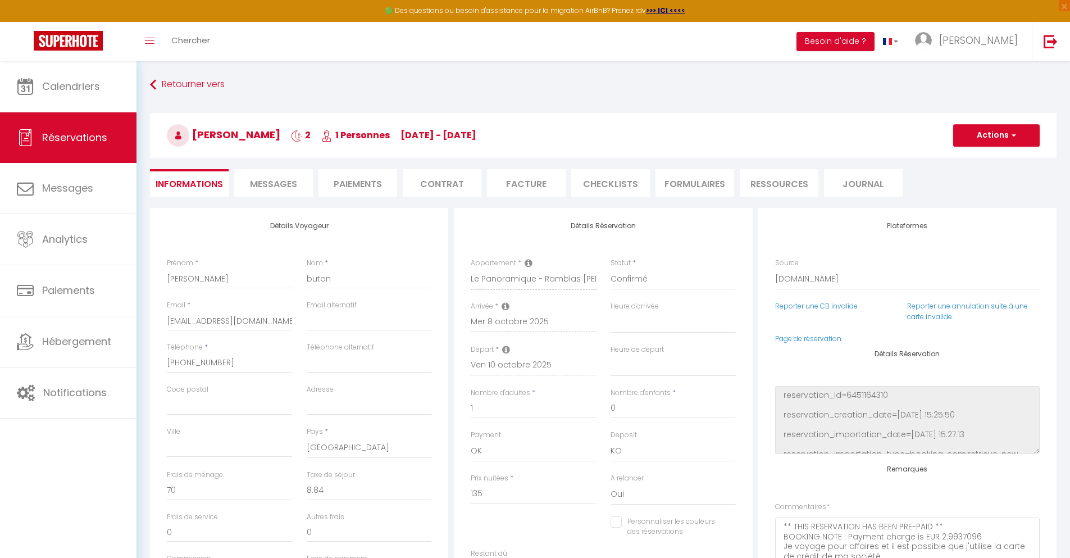
select select
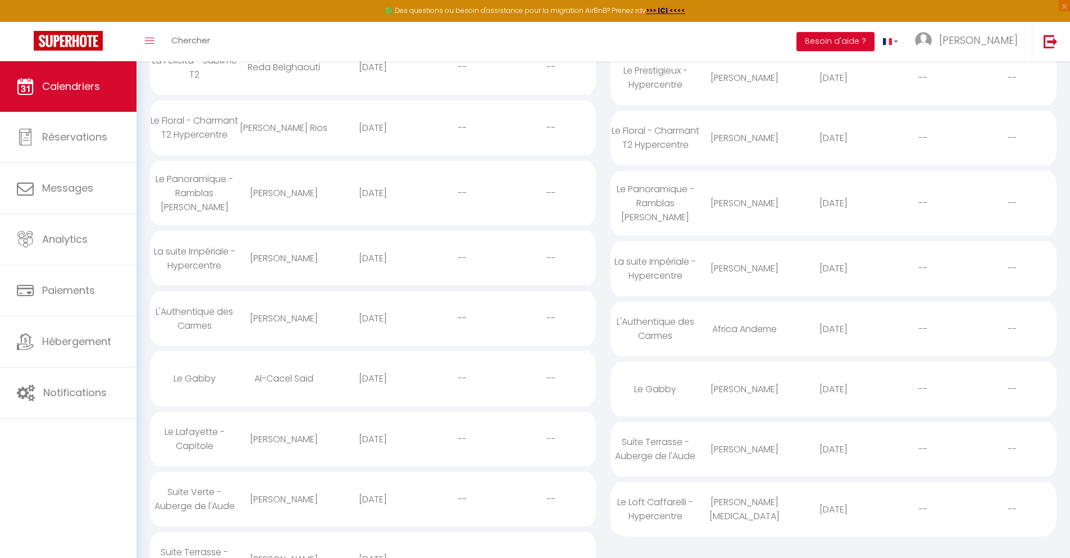
scroll to position [274, 0]
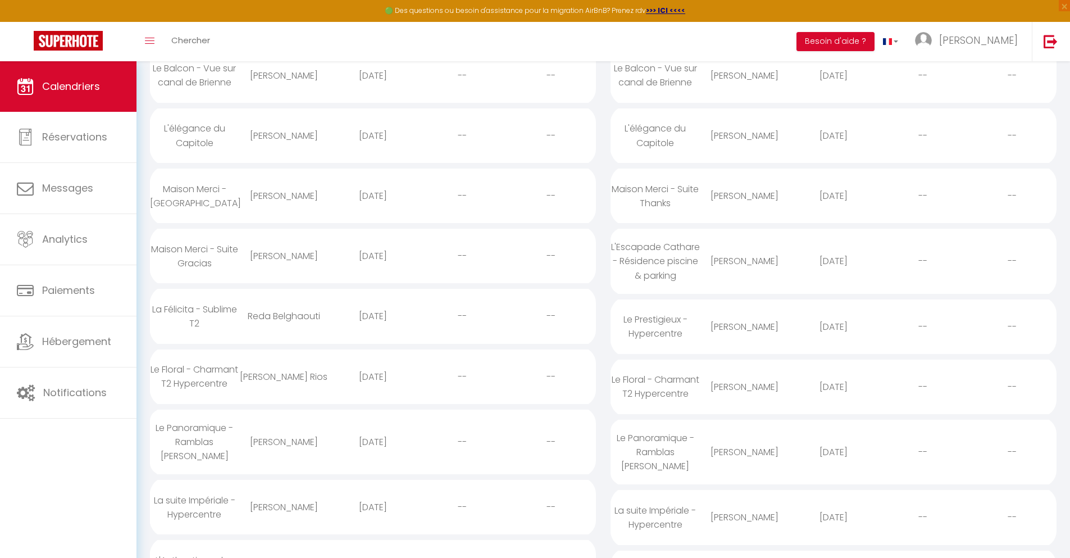
click at [834, 527] on div "[DATE]" at bounding box center [833, 517] width 89 height 37
select select "0"
select select "1"
select select
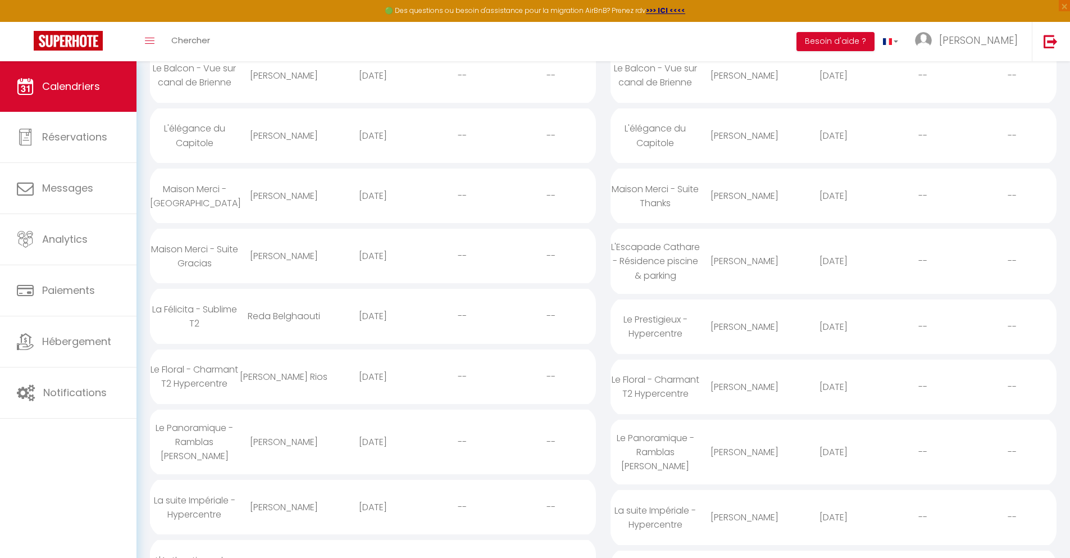
select select
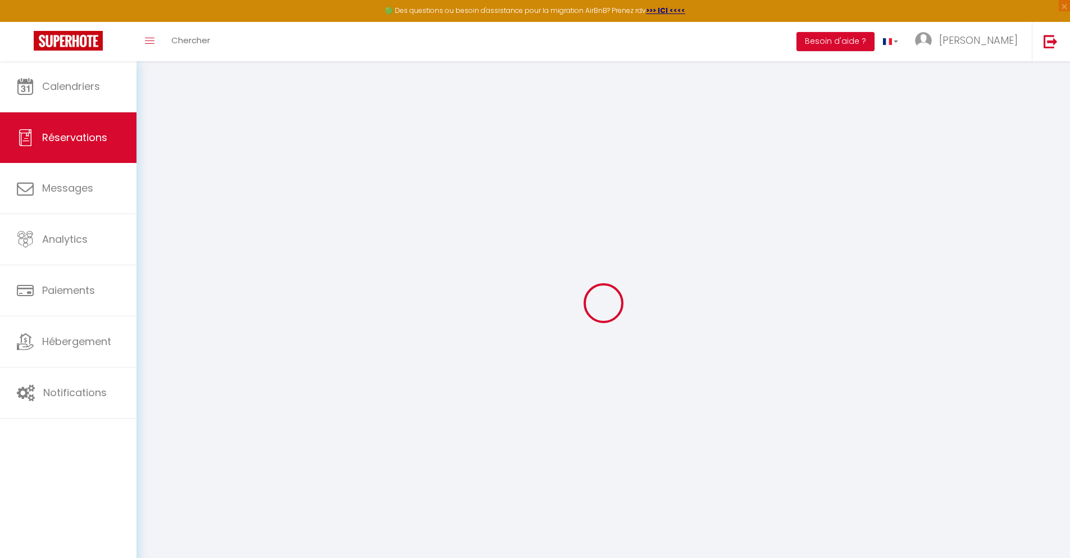
type input "Cécile"
type input "Sireygeol Grandvilliers"
type input "[EMAIL_ADDRESS][DOMAIN_NAME]"
type input "[PHONE_NUMBER]"
type input "."
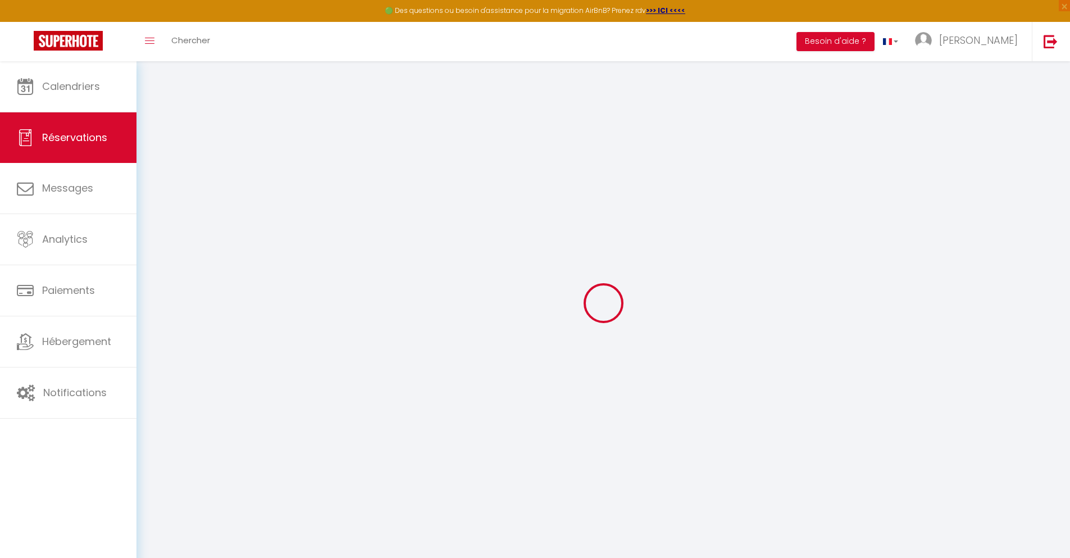
select select "FR"
type input "42.6"
type input "3.7"
select select "57117"
select select "1"
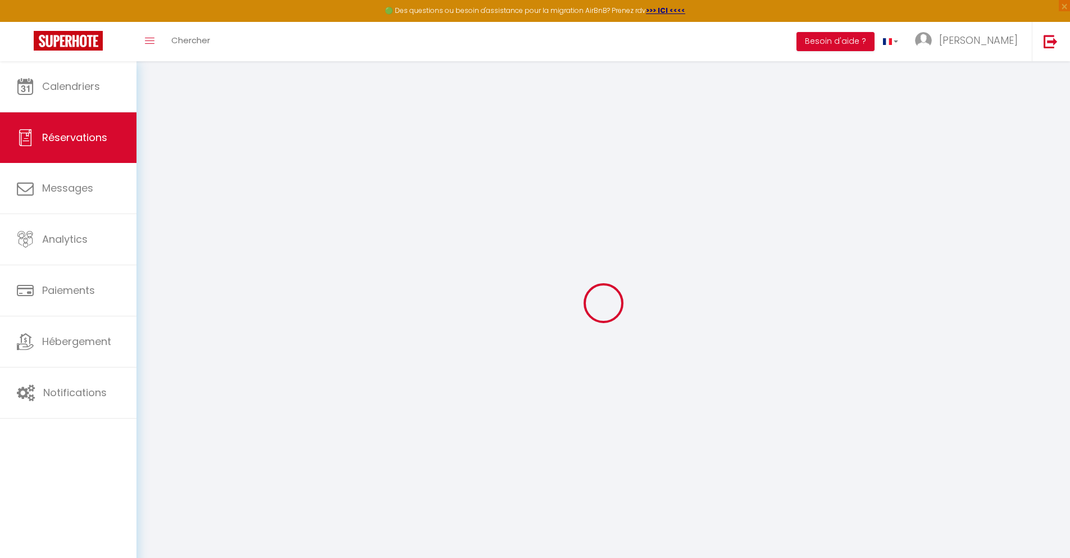
select select
type input "2"
select select "12"
select select
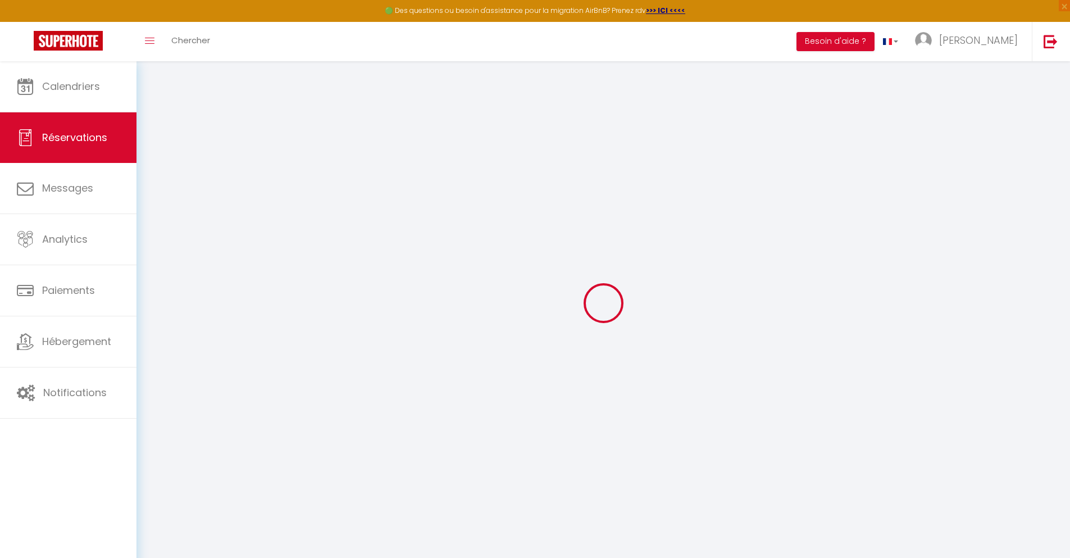
type input "210.6"
checkbox input "false"
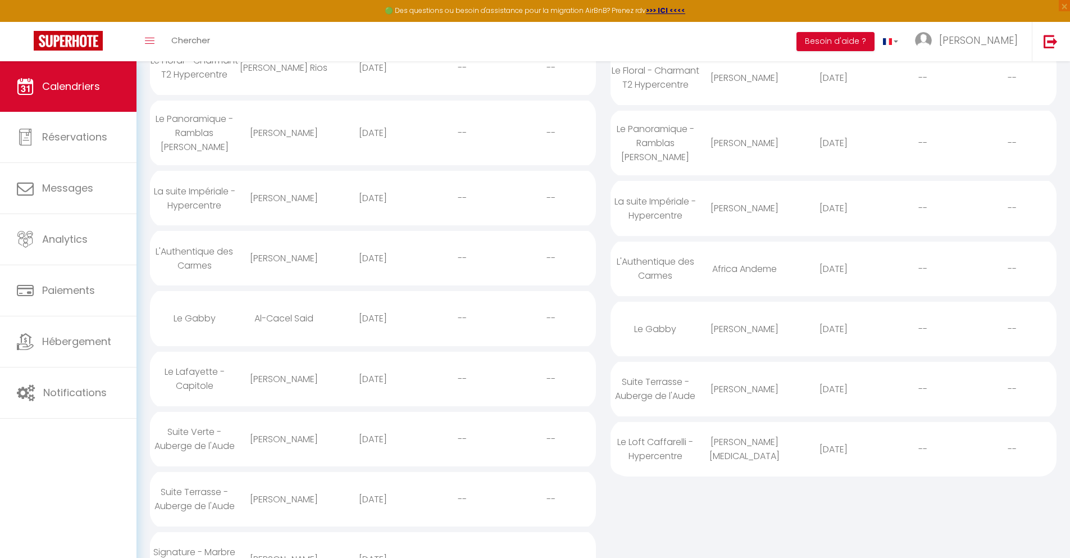
scroll to position [334, 0]
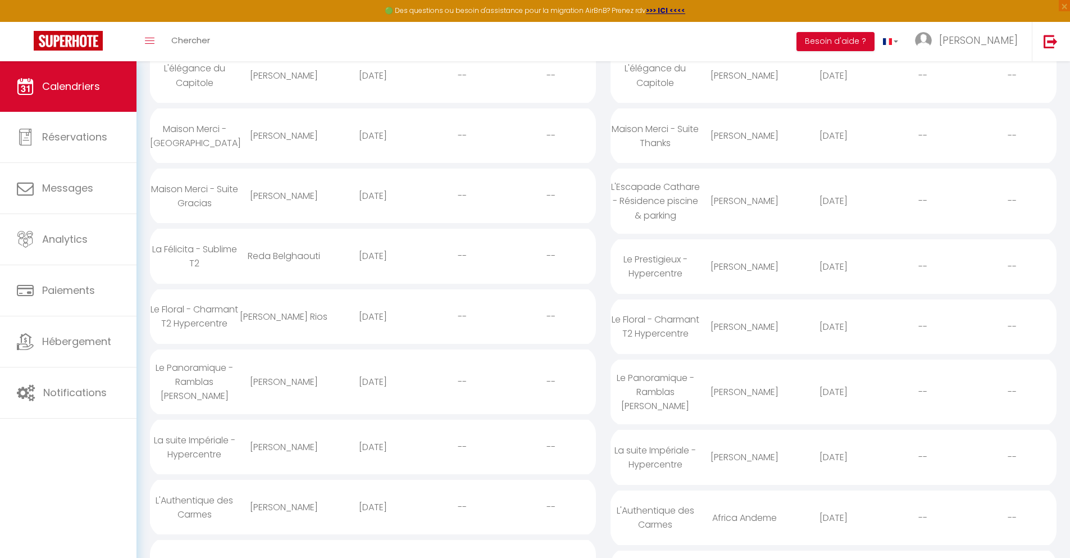
click at [834, 527] on div "[DATE]" at bounding box center [833, 517] width 89 height 37
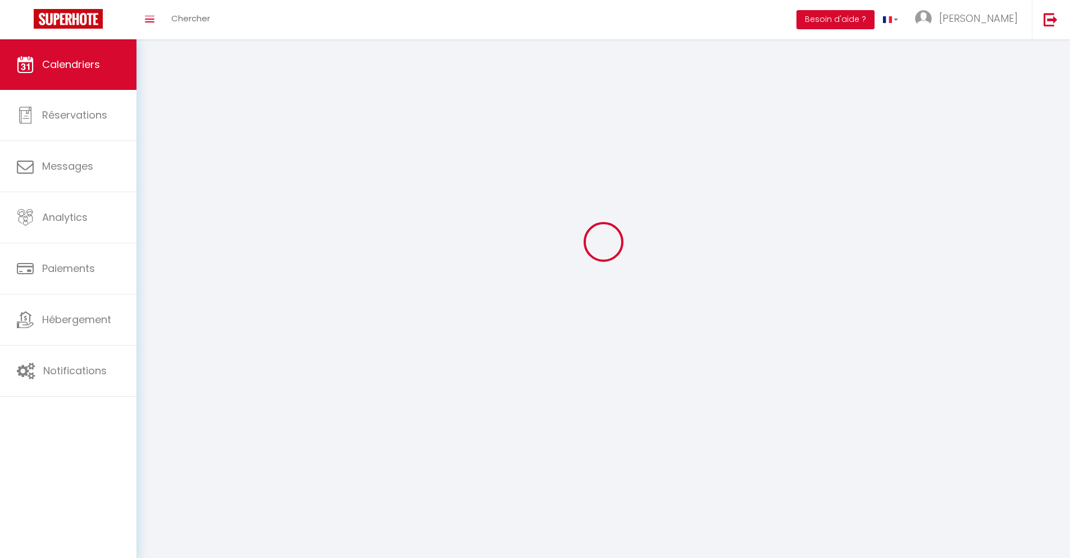
scroll to position [61, 0]
